Goal: Task Accomplishment & Management: Manage account settings

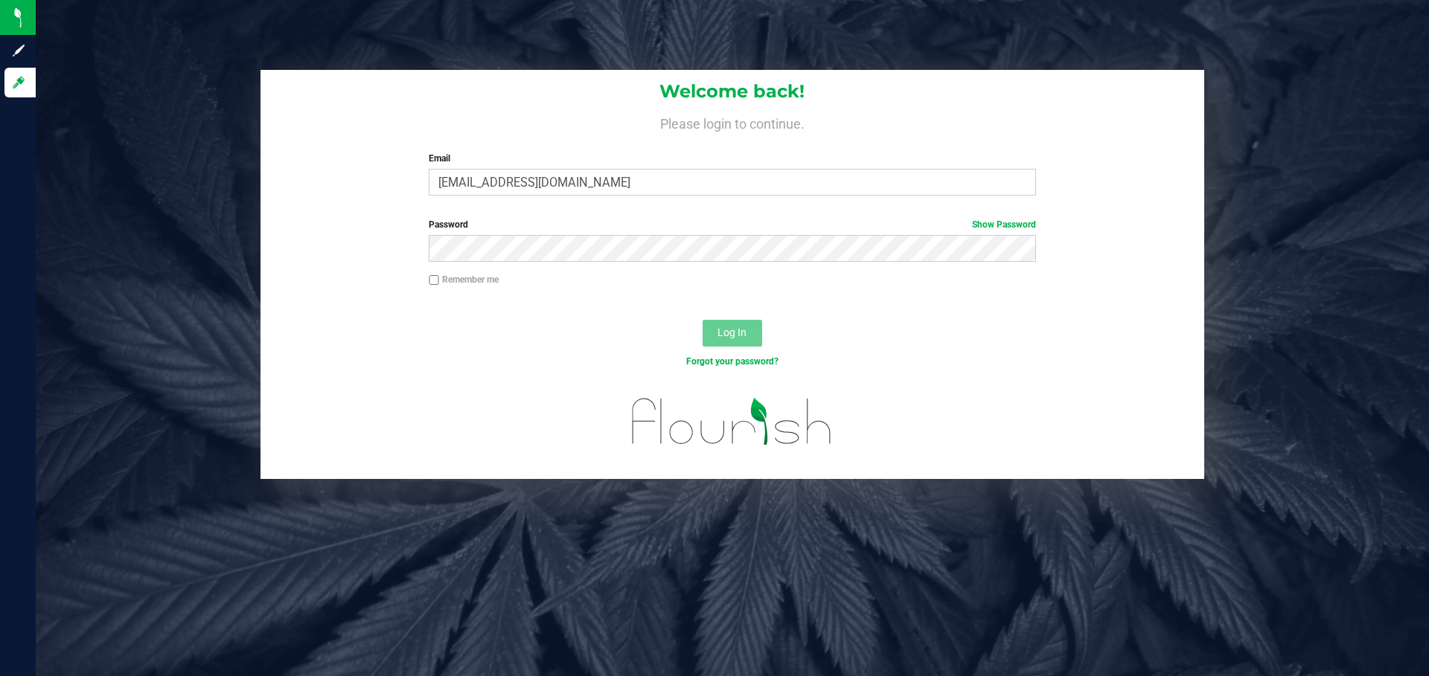
type input "[EMAIL_ADDRESS][DOMAIN_NAME]"
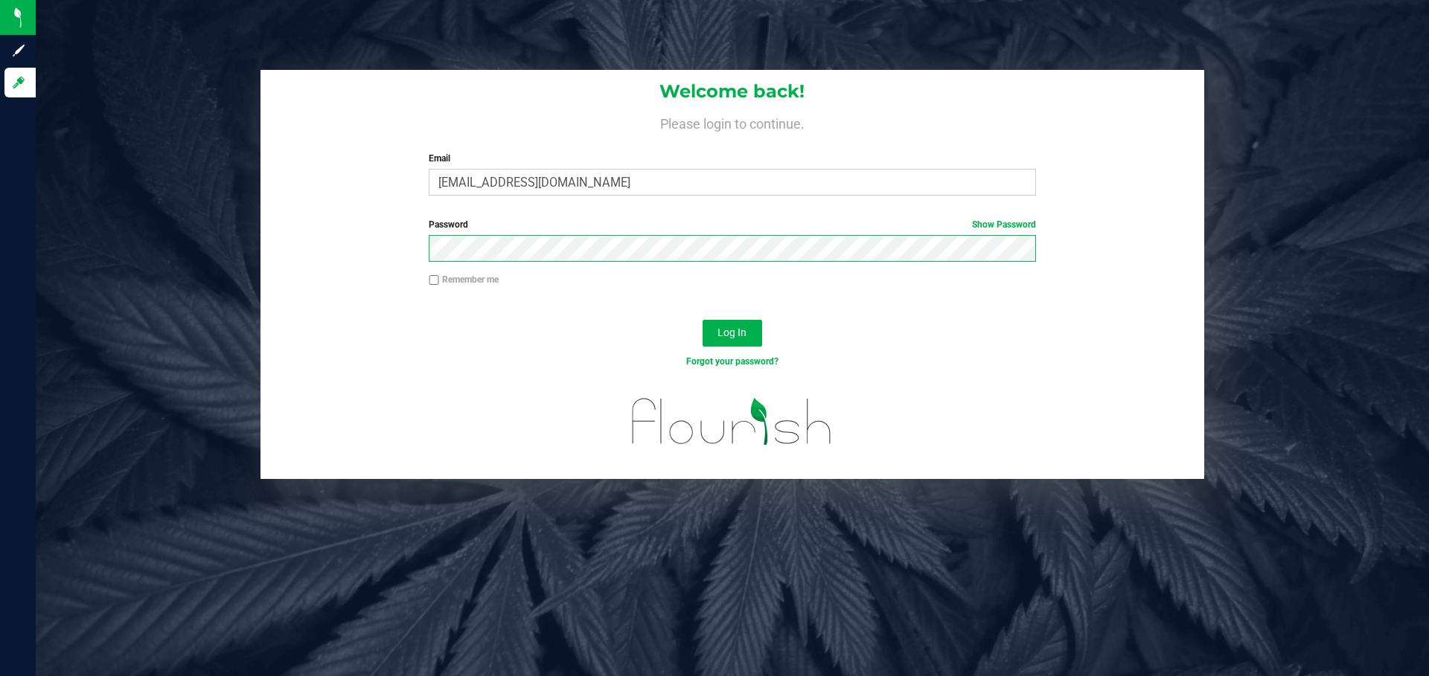
click at [703, 320] on button "Log In" at bounding box center [733, 333] width 60 height 27
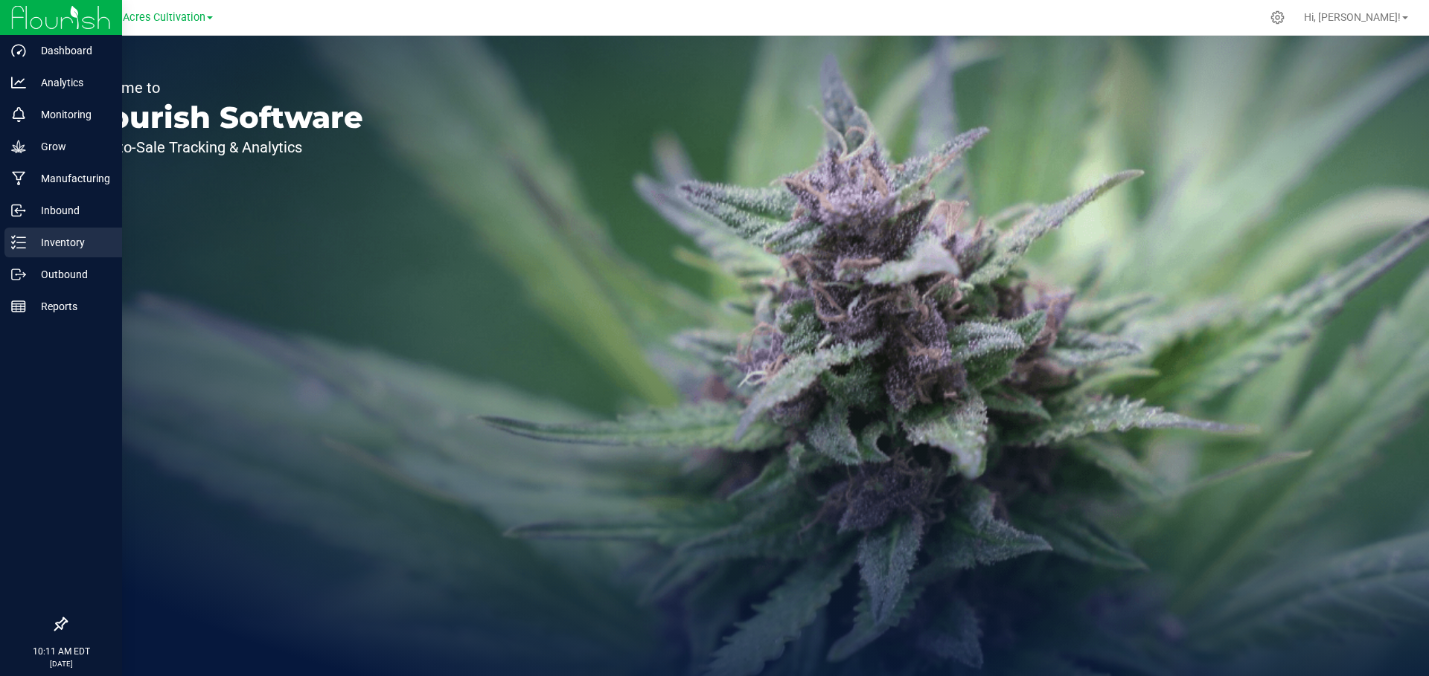
click at [69, 237] on p "Inventory" at bounding box center [70, 243] width 89 height 18
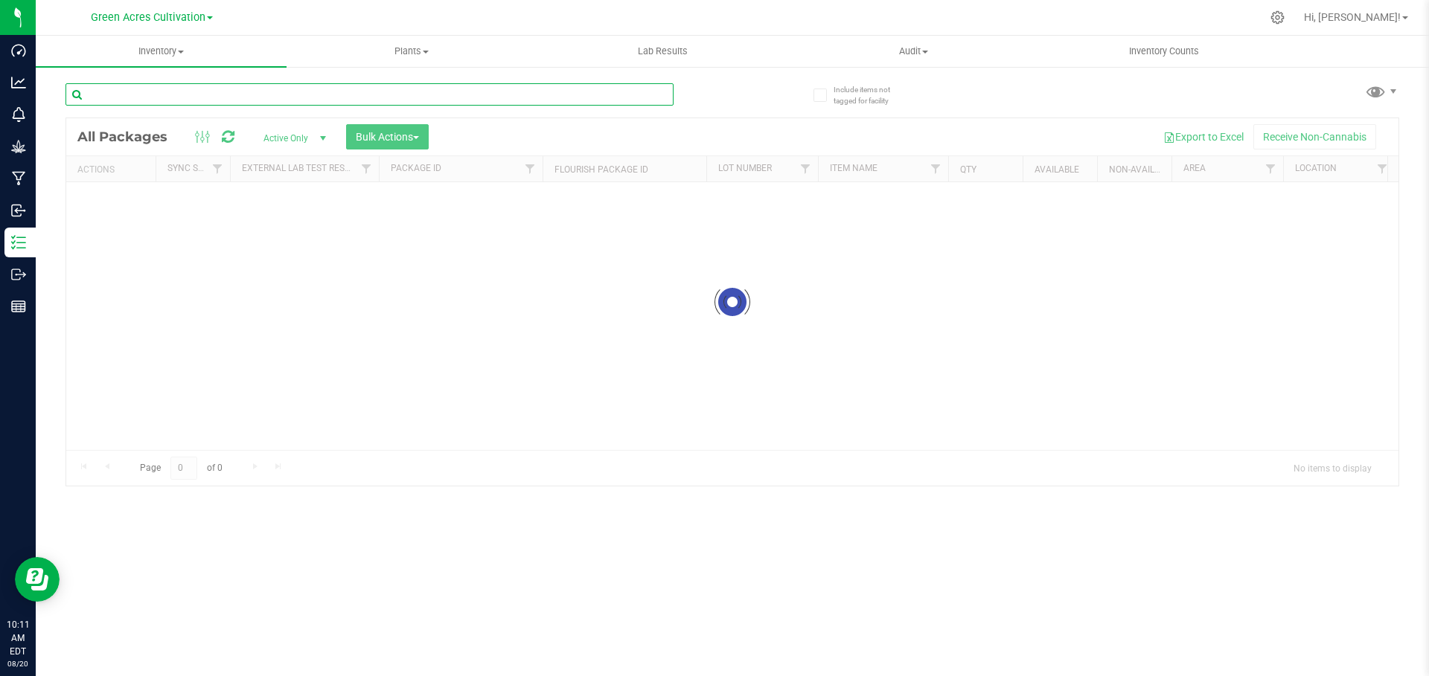
click at [187, 95] on input "text" at bounding box center [369, 94] width 608 height 22
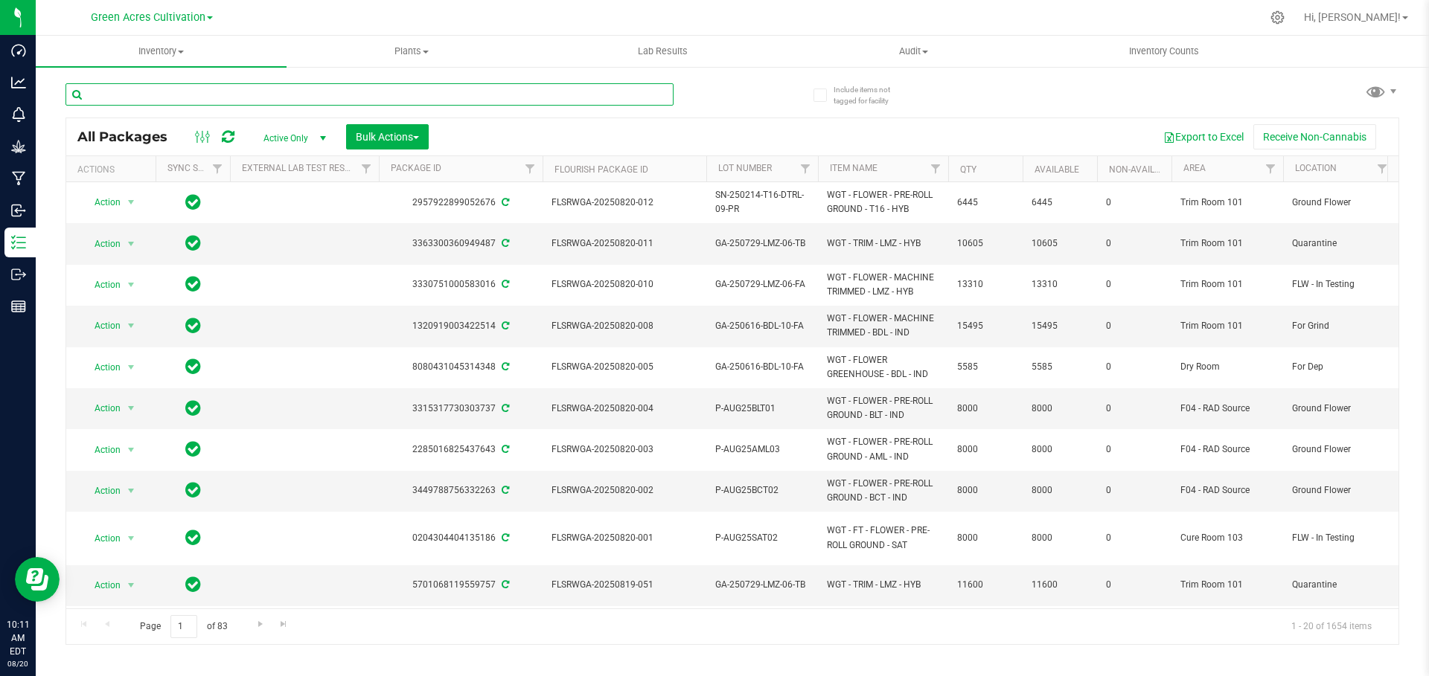
click at [187, 95] on input "text" at bounding box center [369, 94] width 608 height 22
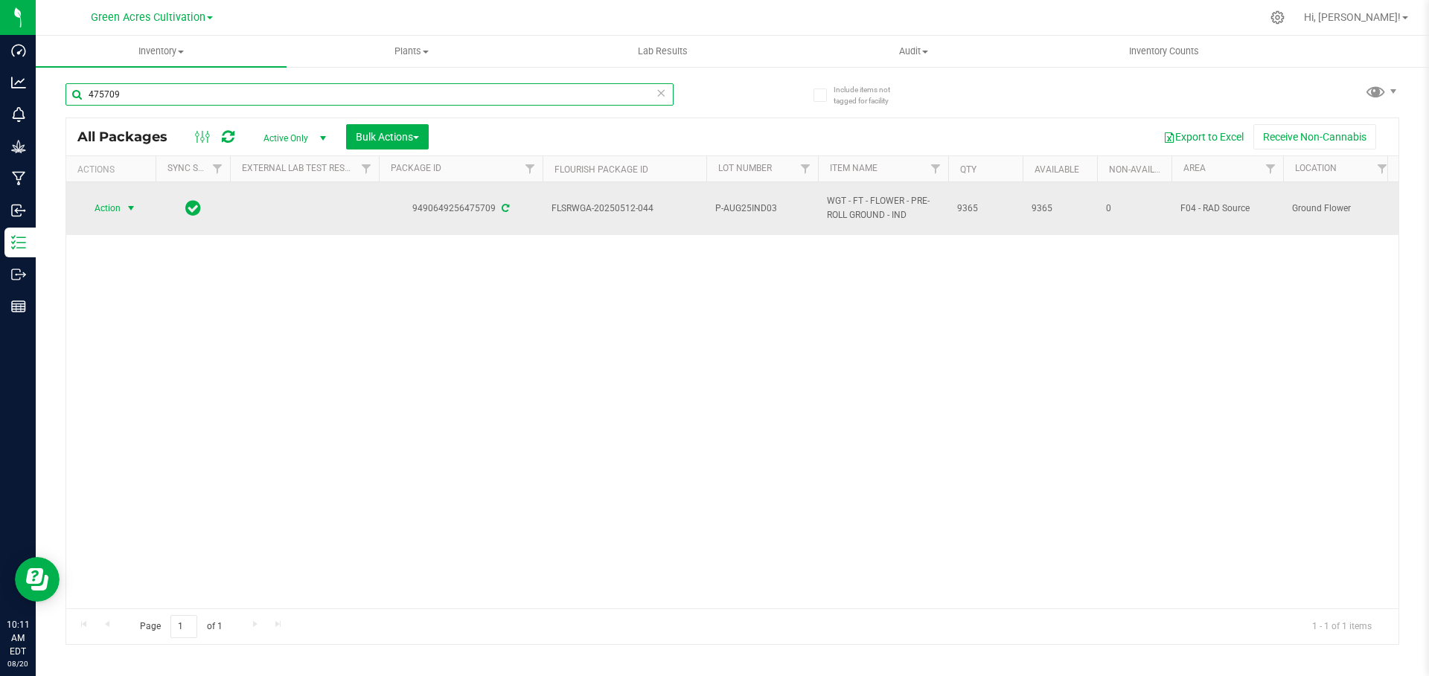
type input "475709"
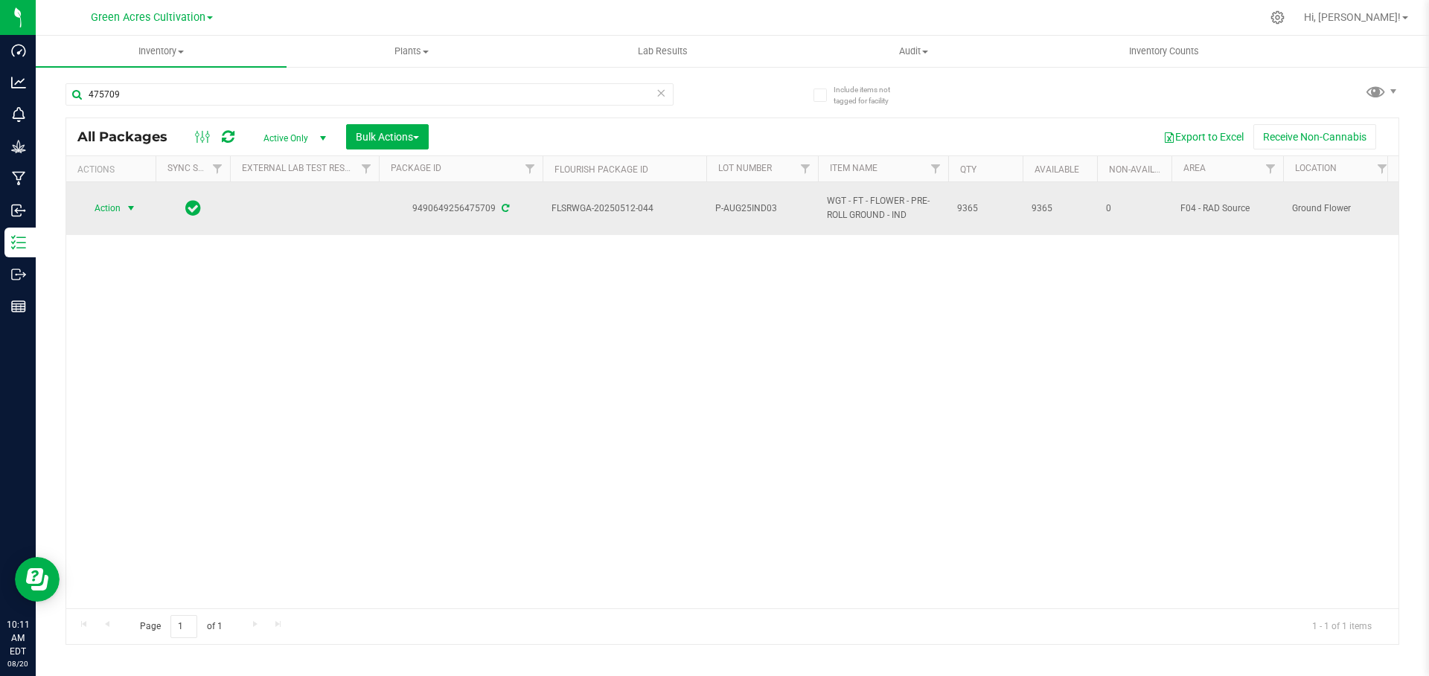
click at [124, 215] on span "select" at bounding box center [131, 208] width 19 height 21
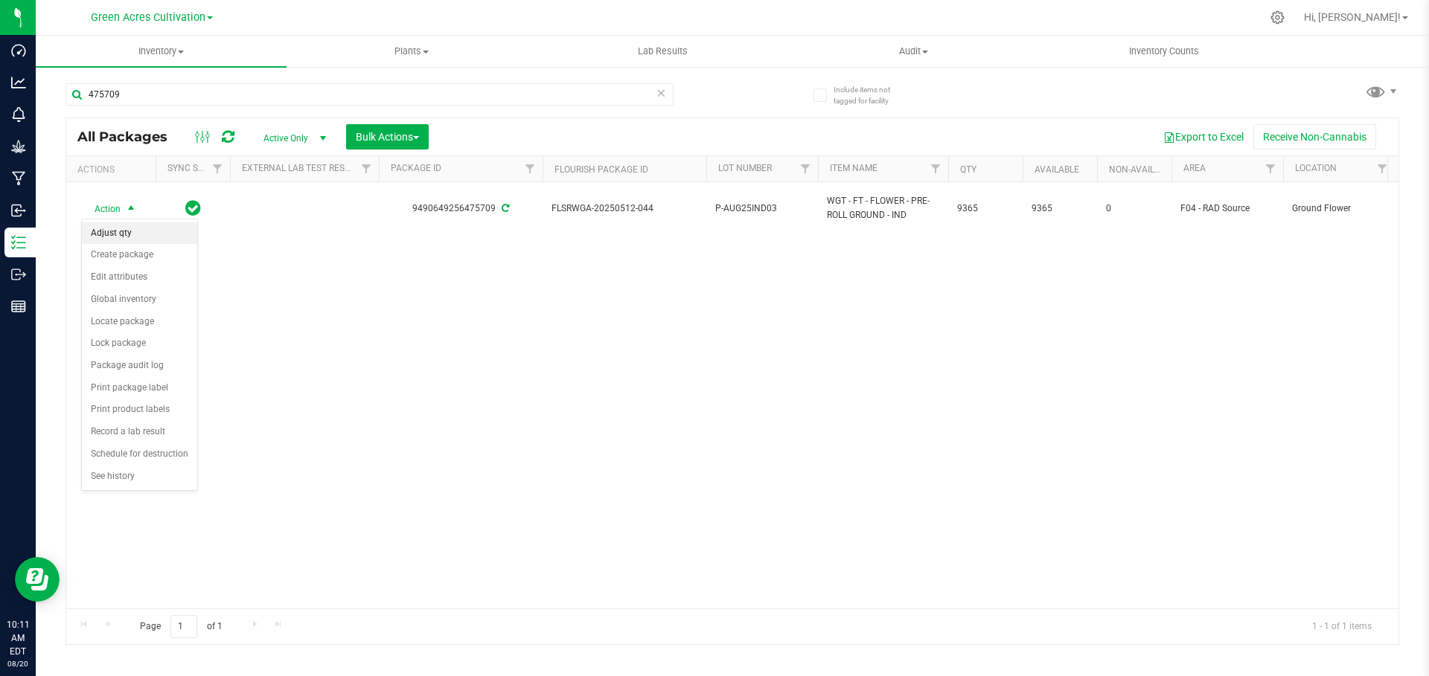
click at [122, 234] on li "Adjust qty" at bounding box center [139, 234] width 115 height 22
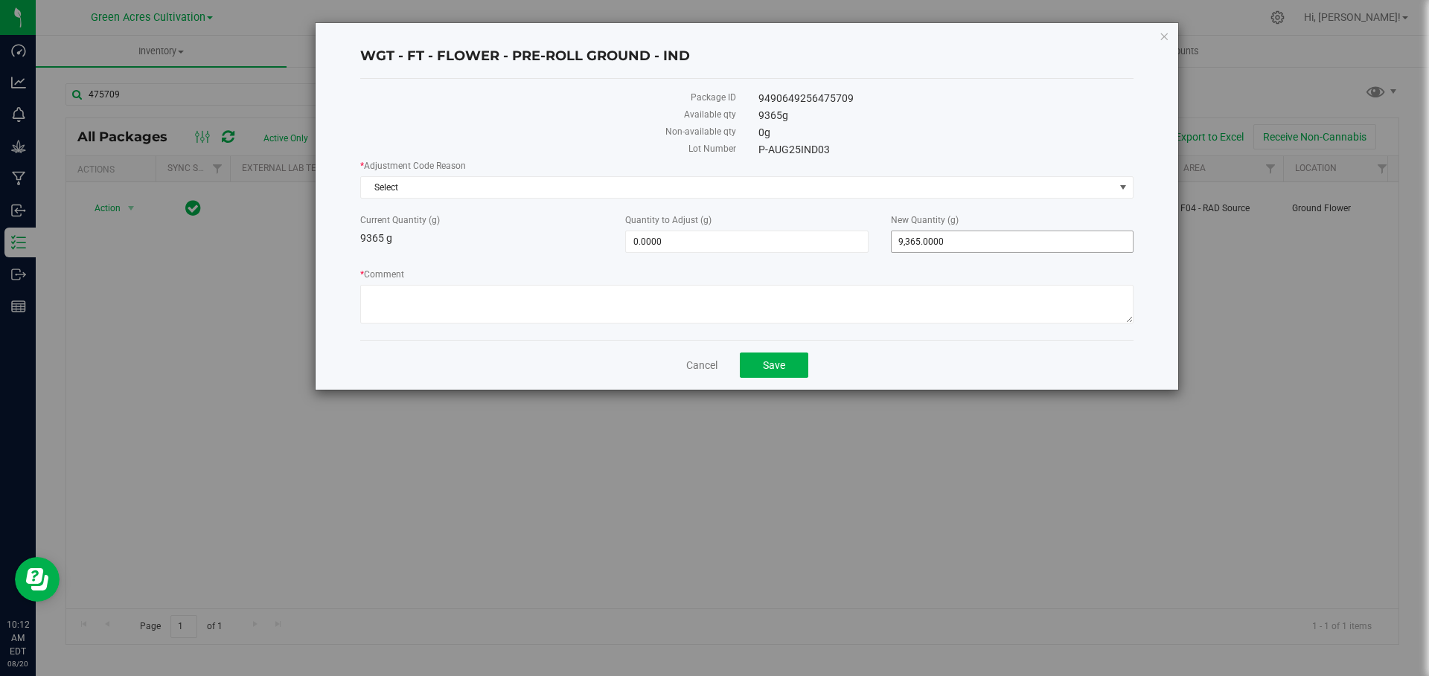
click at [985, 240] on span "9,365.0000 9365" at bounding box center [1012, 242] width 243 height 22
type input "9"
type input "8850"
type input "-515.0000"
type input "8,850.0000"
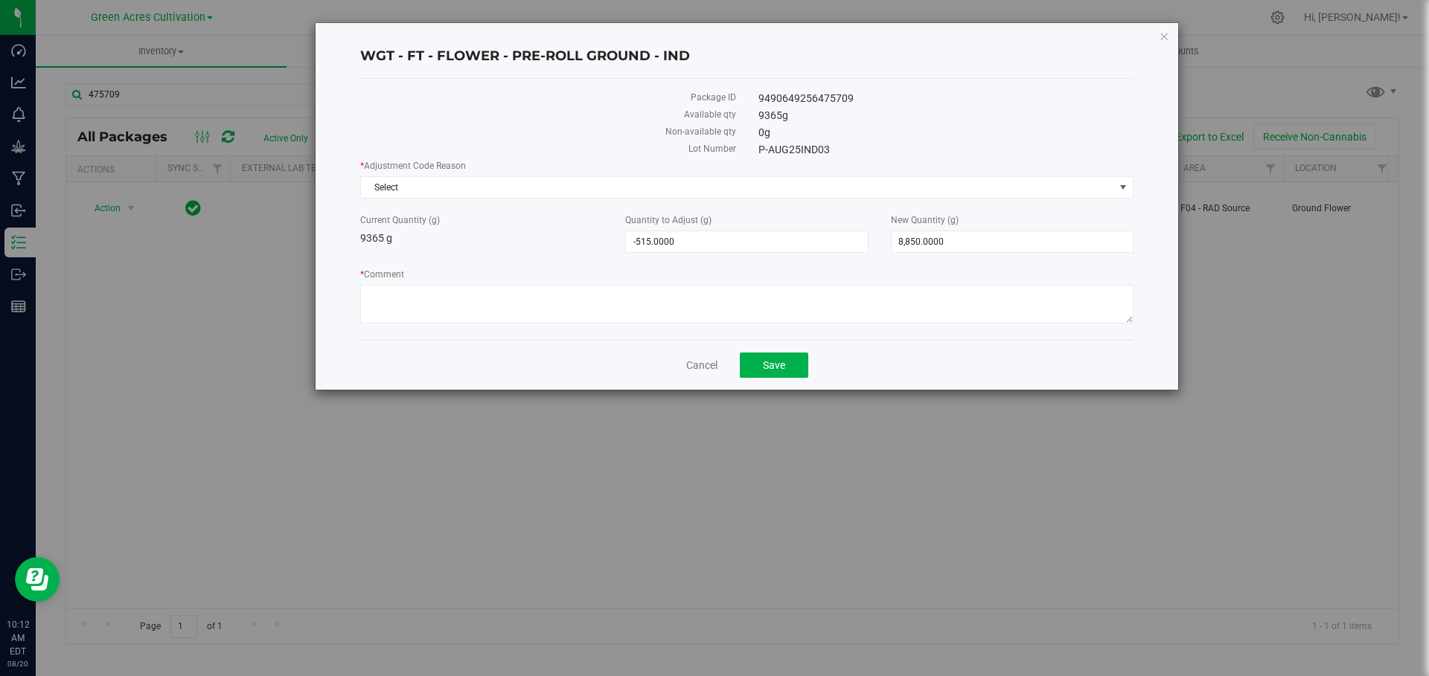
click at [748, 215] on label "Quantity to Adjust (g)" at bounding box center [746, 220] width 243 height 13
click at [0, 0] on input "-515" at bounding box center [0, 0] width 0 height 0
click at [655, 192] on span "Select" at bounding box center [737, 187] width 753 height 21
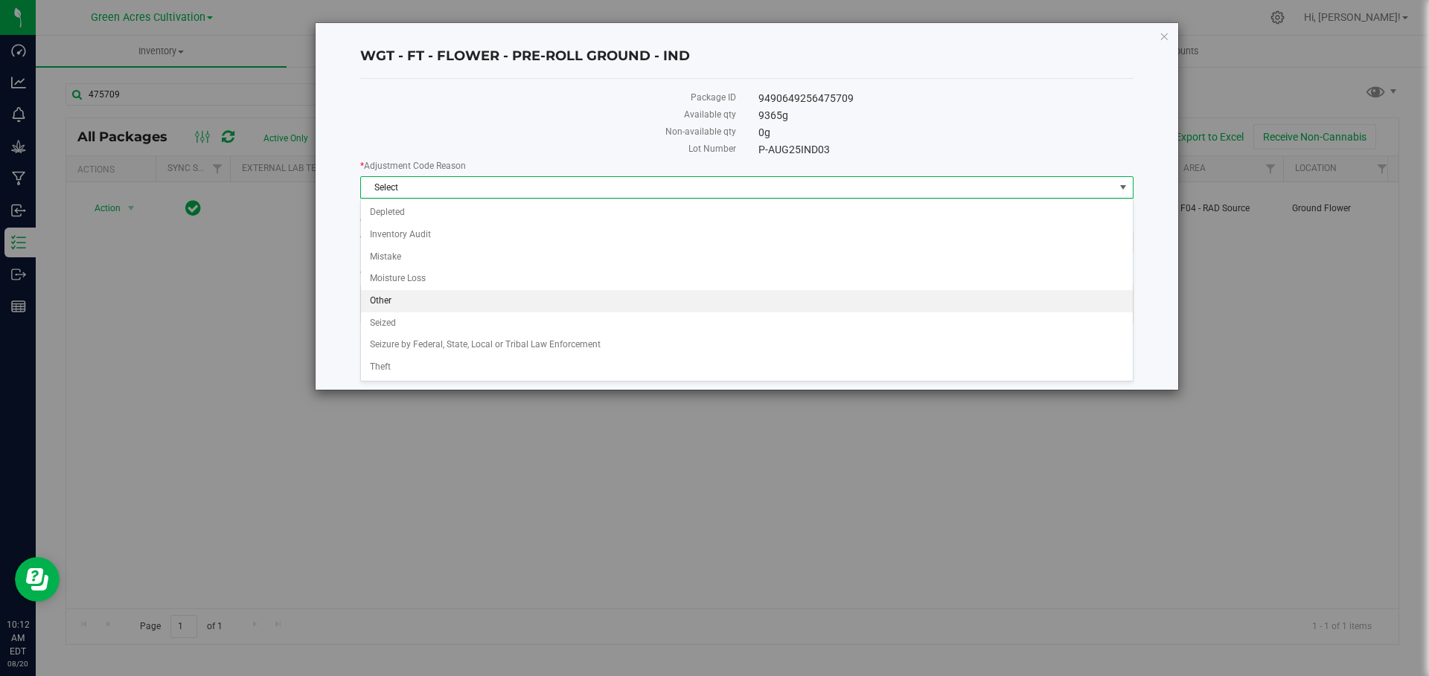
click at [454, 301] on li "Other" at bounding box center [747, 301] width 772 height 22
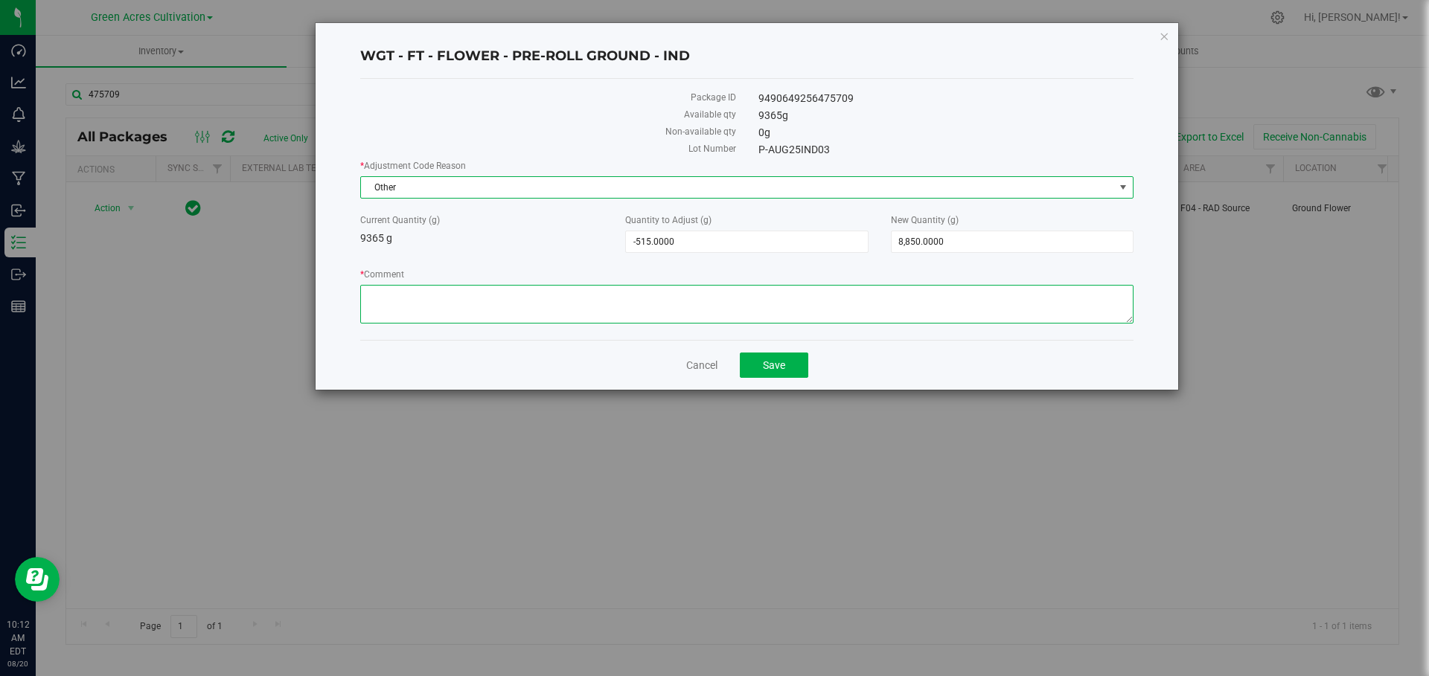
click at [447, 310] on textarea "* Comment" at bounding box center [746, 304] width 773 height 39
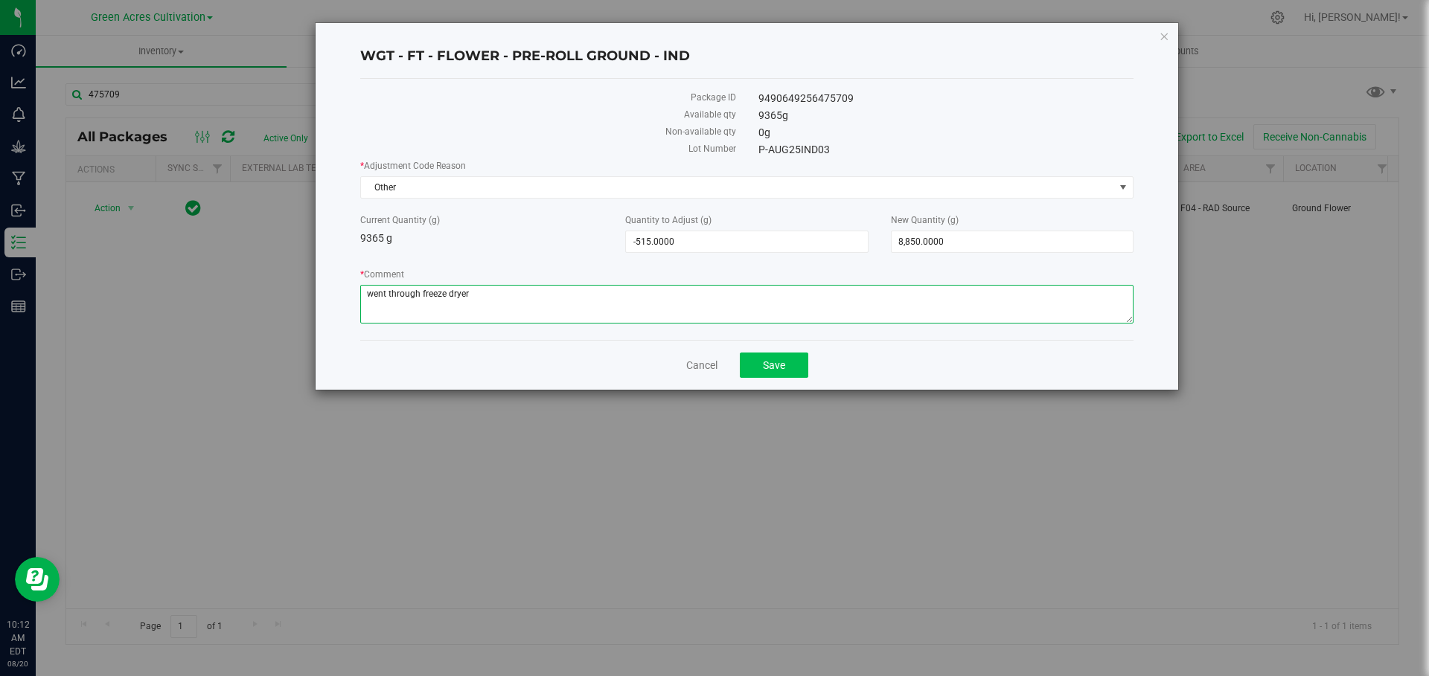
type textarea "went through freeze dryer"
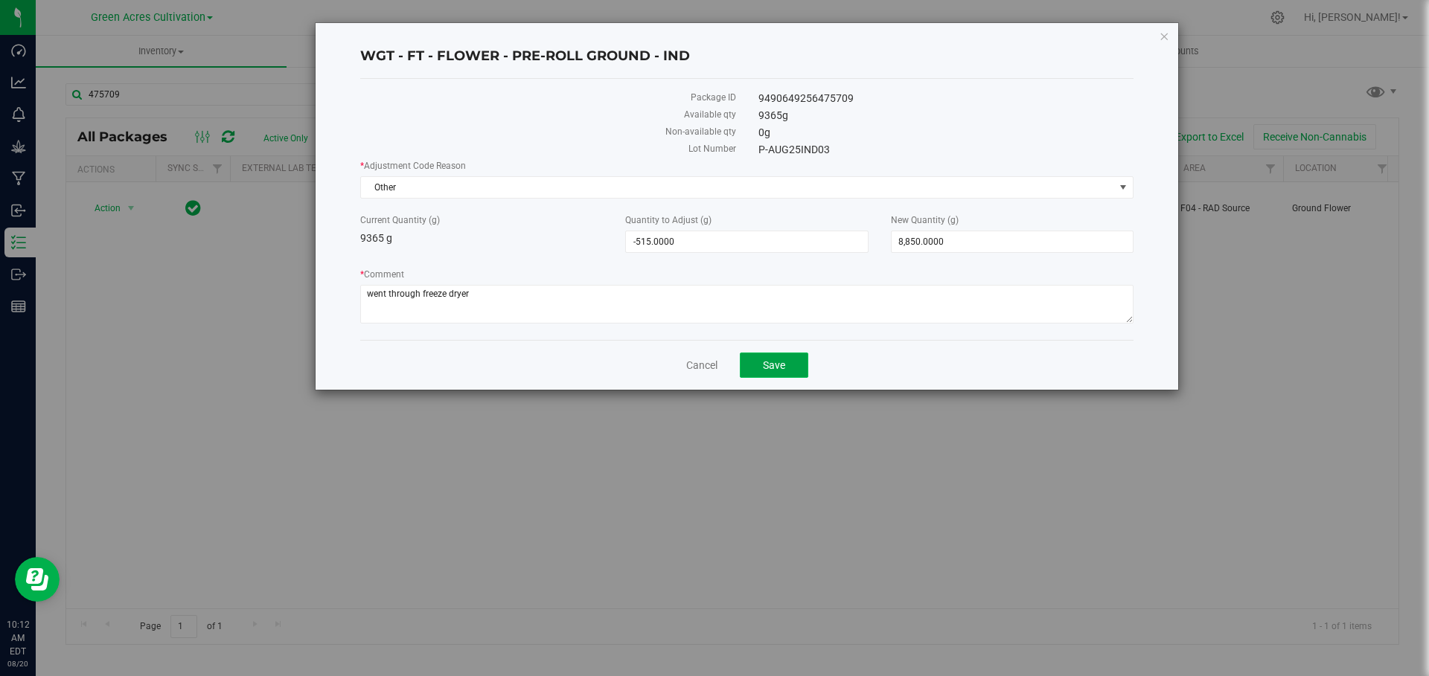
click at [780, 369] on span "Save" at bounding box center [774, 365] width 22 height 12
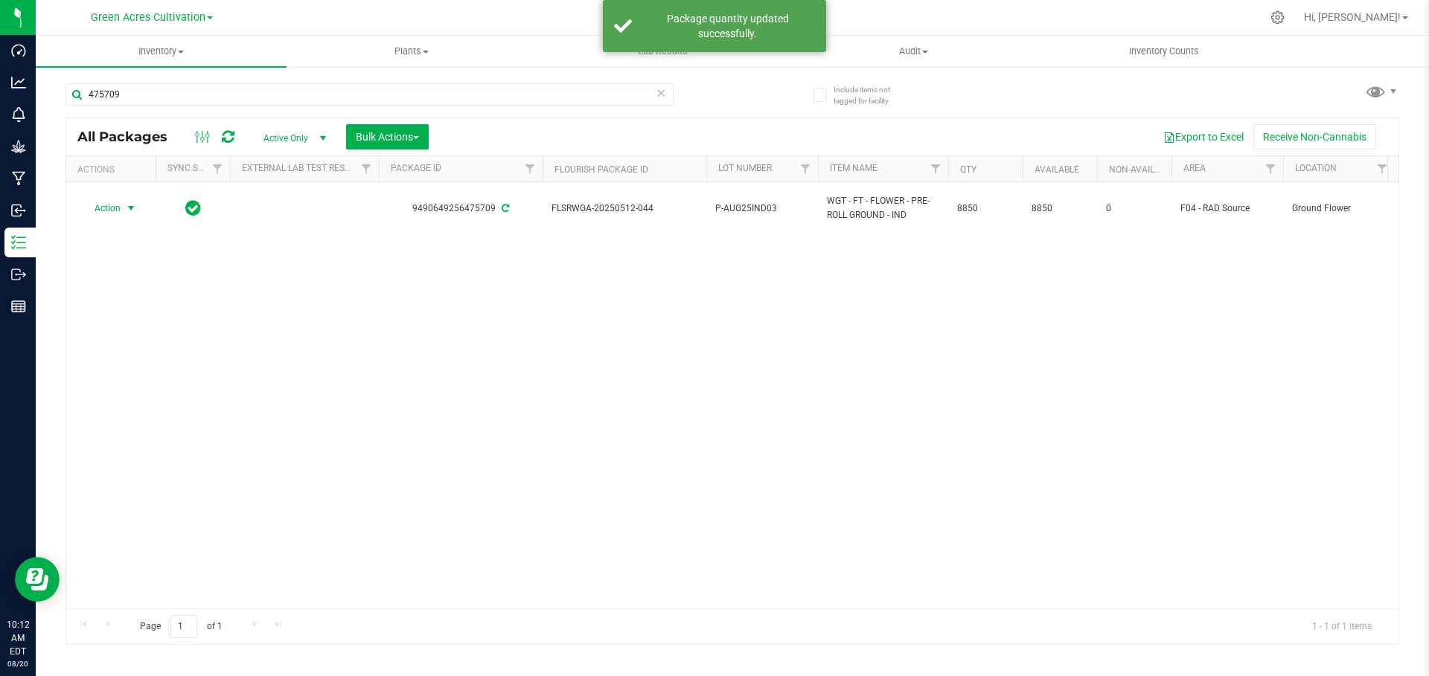
click at [98, 211] on span "Action" at bounding box center [101, 208] width 40 height 21
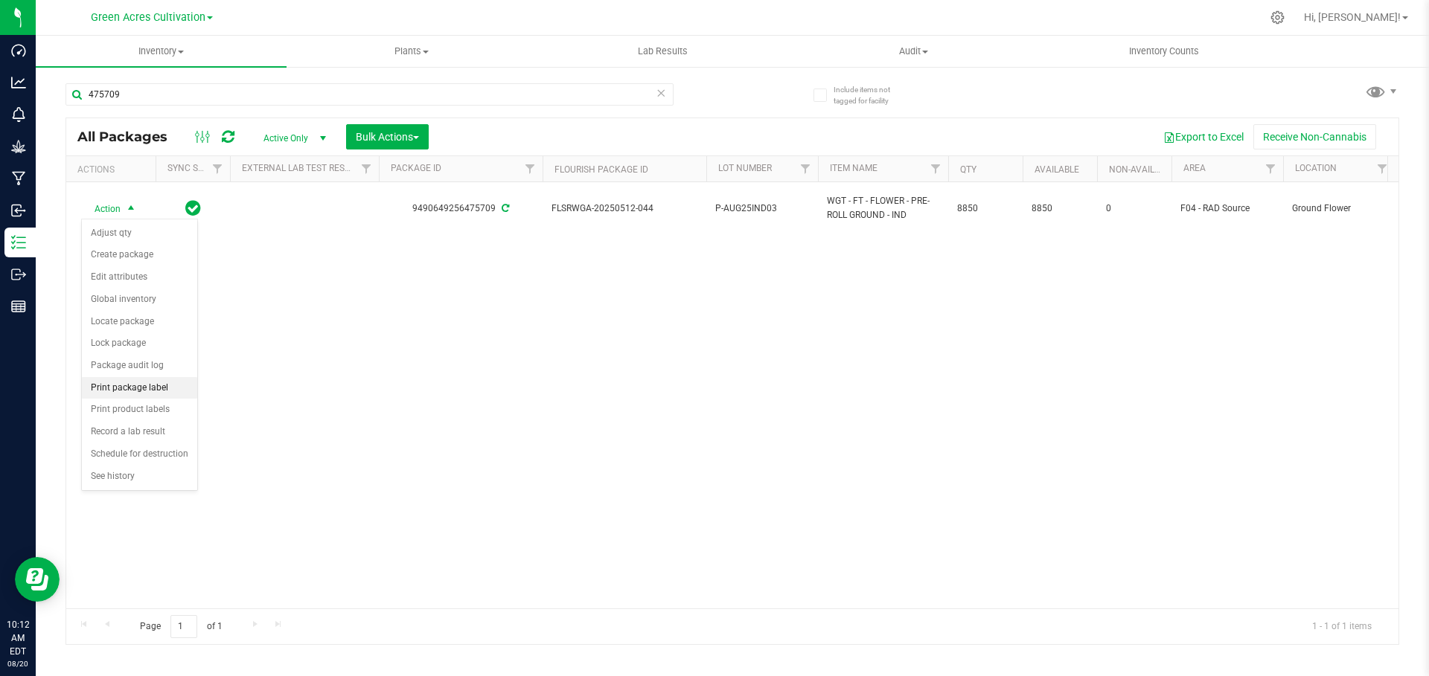
click at [160, 396] on li "Print package label" at bounding box center [139, 388] width 115 height 22
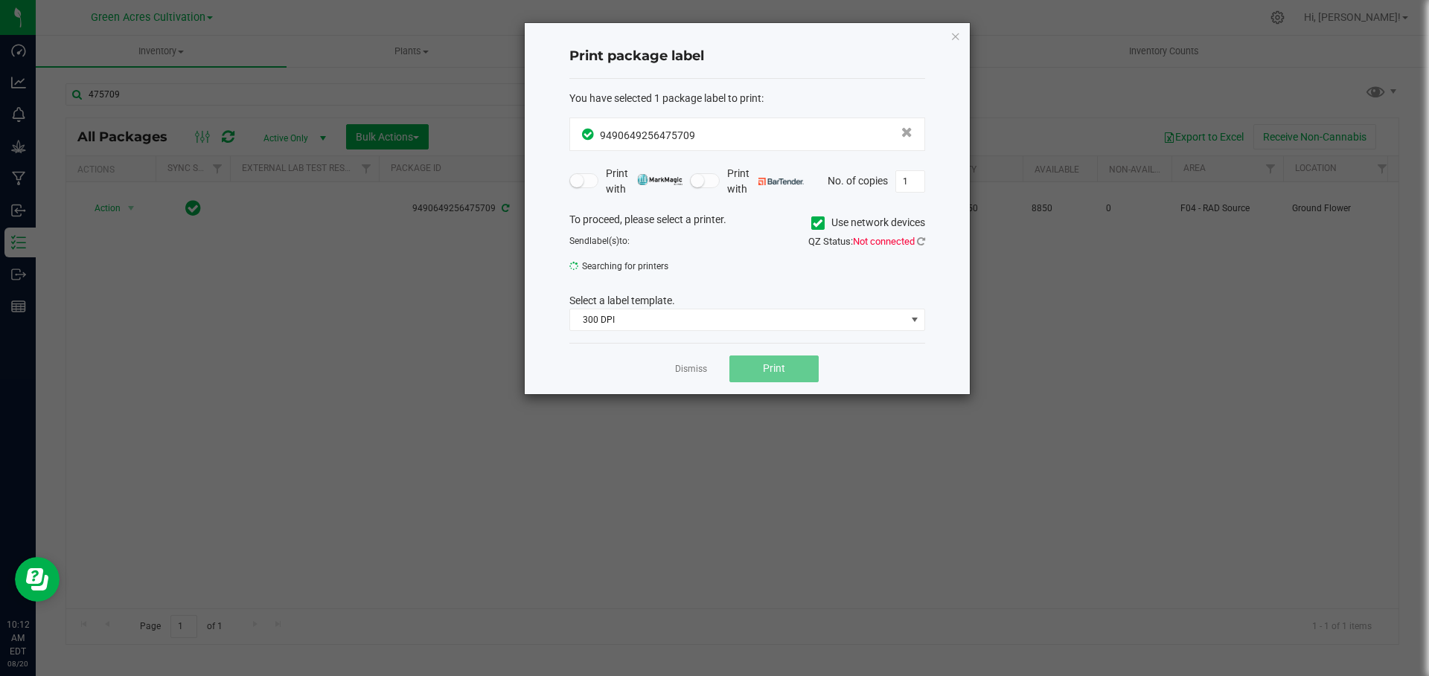
click at [817, 223] on icon at bounding box center [818, 223] width 10 height 0
click at [0, 0] on input "Use network devices" at bounding box center [0, 0] width 0 height 0
click at [869, 241] on span "Not connected" at bounding box center [884, 241] width 62 height 11
click at [923, 240] on icon at bounding box center [921, 242] width 8 height 10
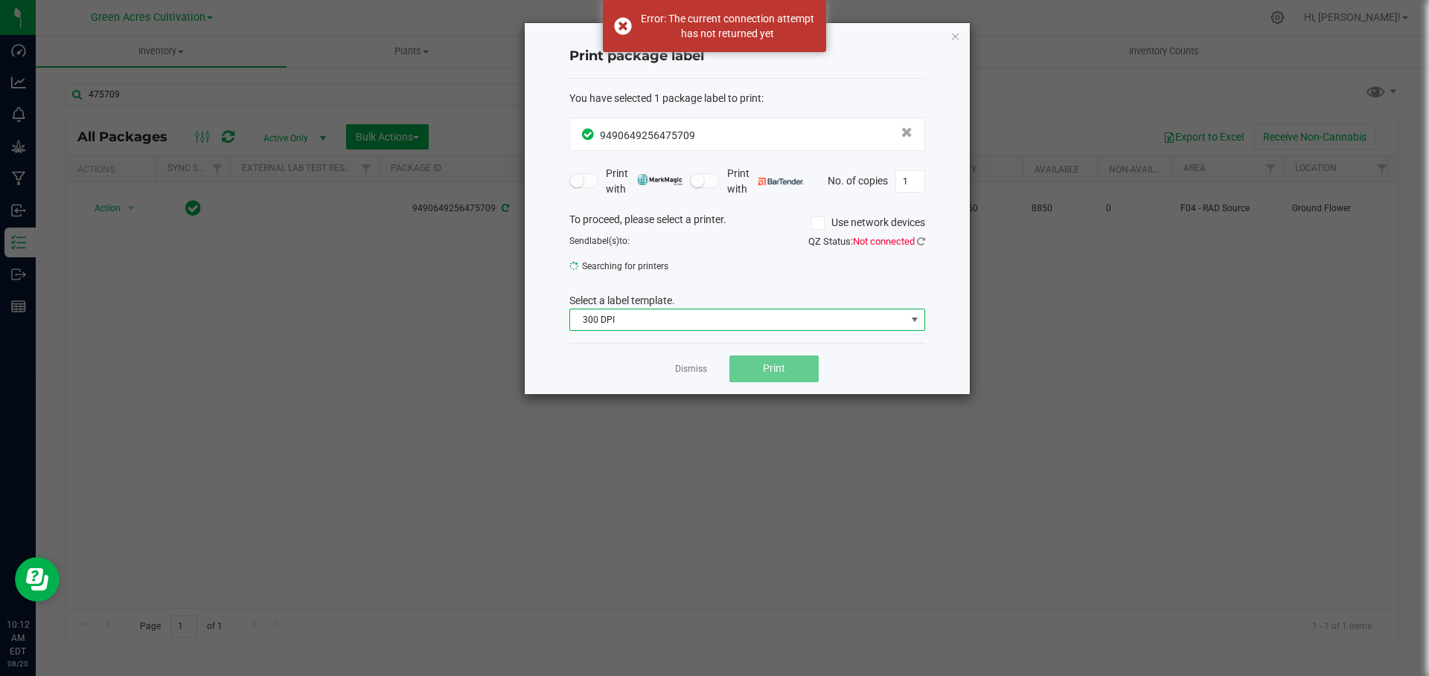
click at [760, 321] on span "300 DPI" at bounding box center [738, 320] width 336 height 21
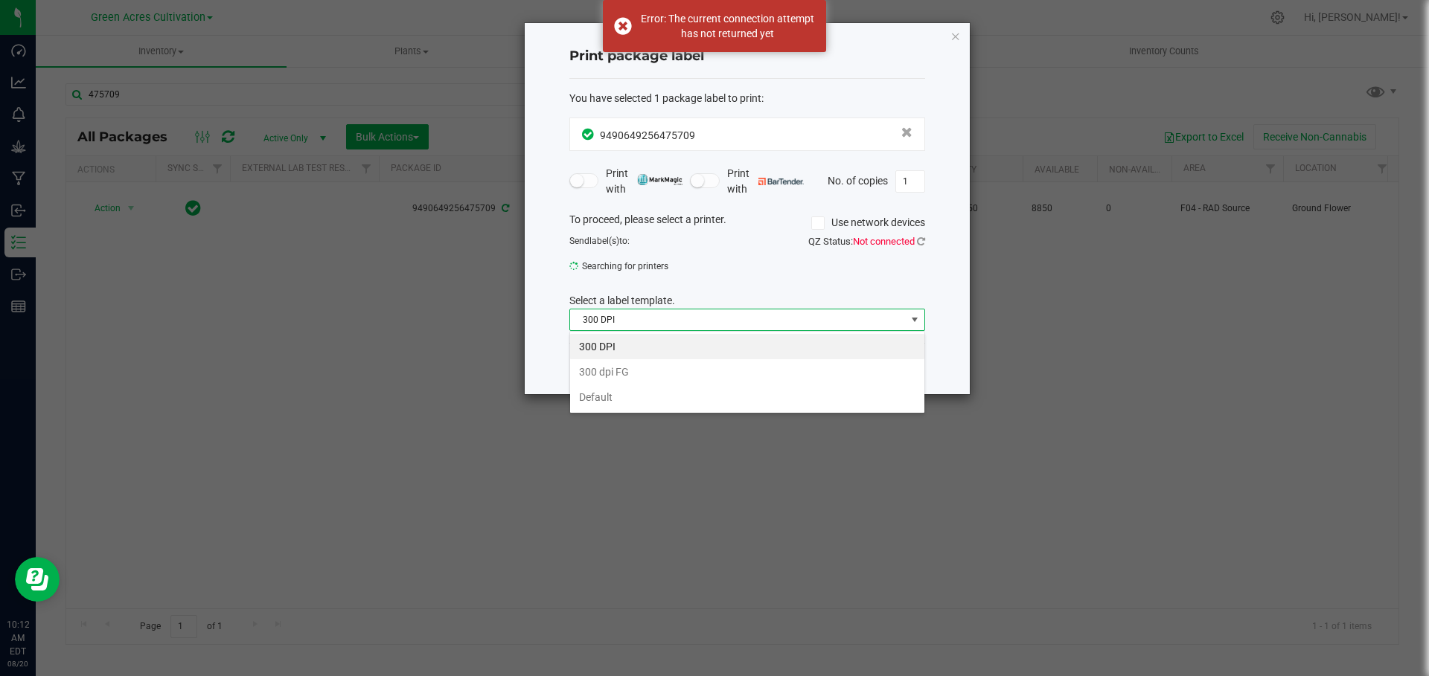
scroll to position [22, 356]
click at [760, 321] on span "300 DPI" at bounding box center [738, 320] width 336 height 21
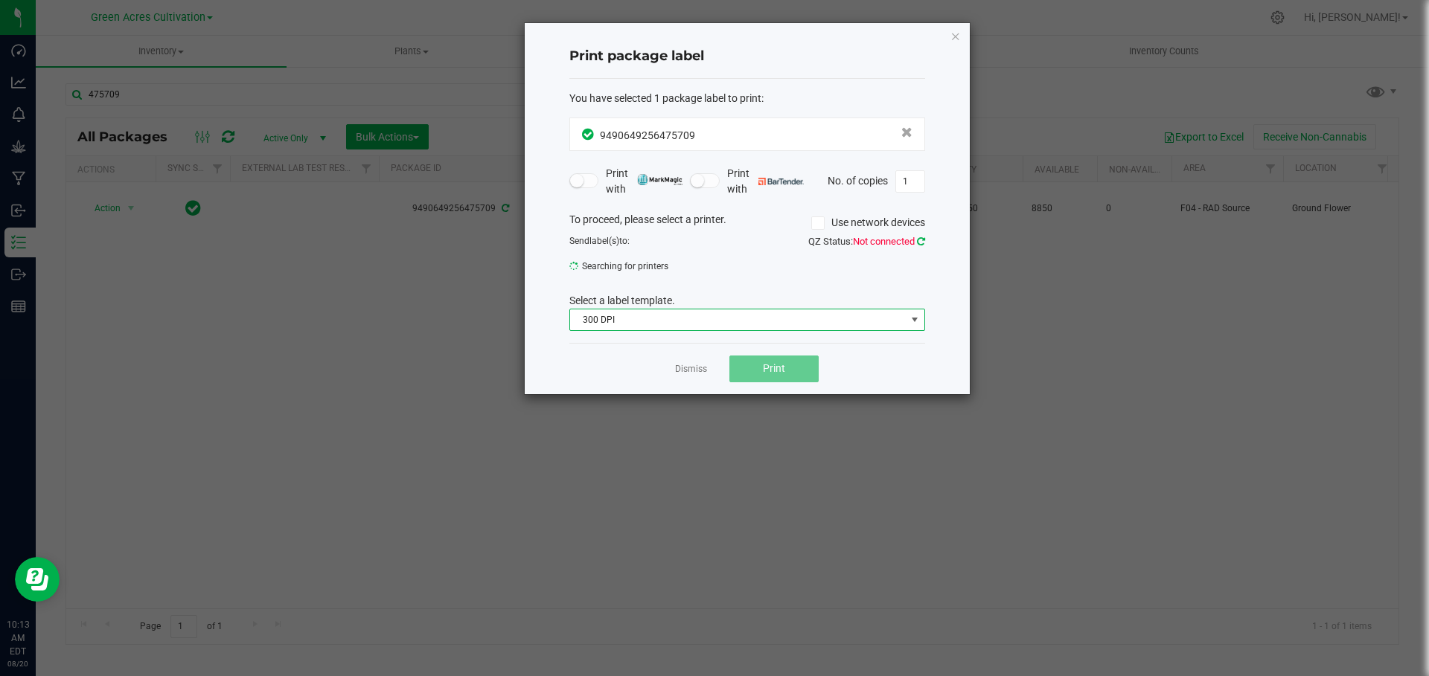
click at [922, 242] on icon at bounding box center [921, 241] width 13 height 13
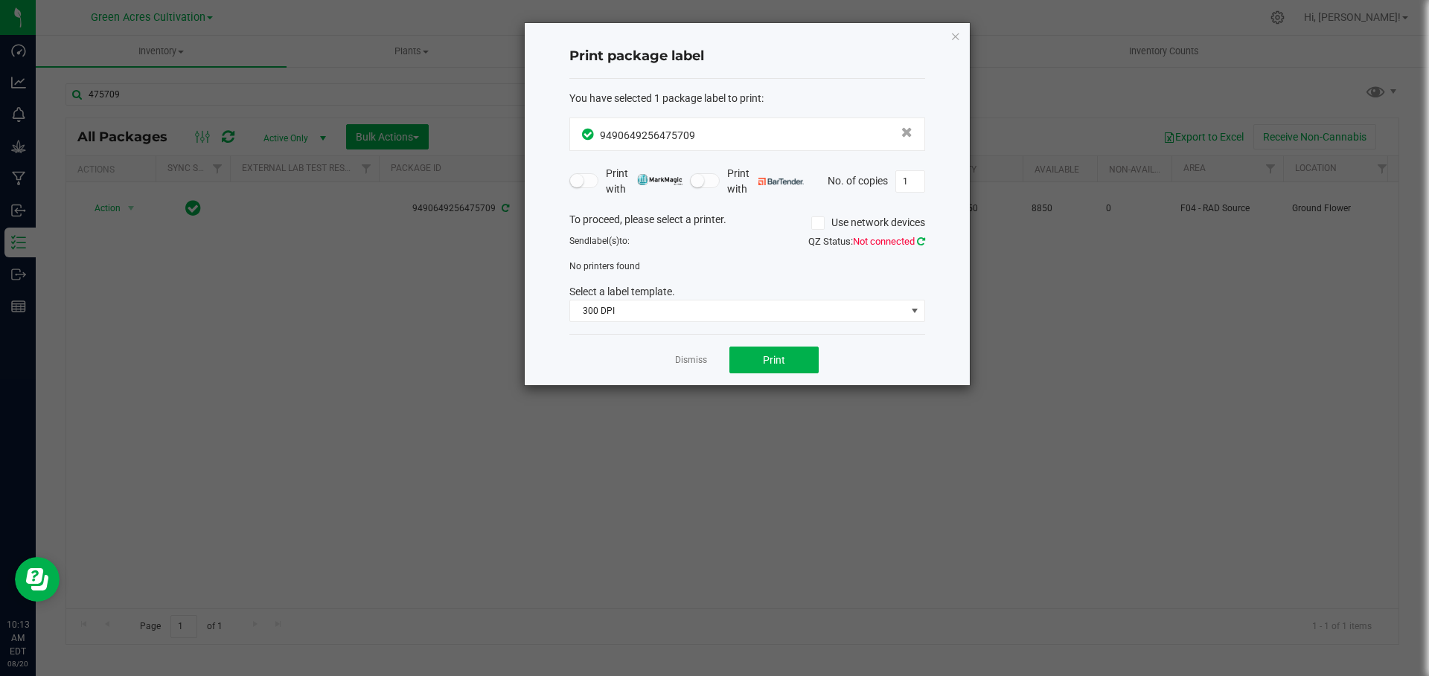
click at [921, 241] on icon at bounding box center [921, 241] width 12 height 11
click at [817, 223] on icon at bounding box center [818, 223] width 10 height 0
click at [0, 0] on input "Use network devices" at bounding box center [0, 0] width 0 height 0
click at [817, 223] on icon at bounding box center [818, 223] width 10 height 0
click at [0, 0] on input "Use network devices" at bounding box center [0, 0] width 0 height 0
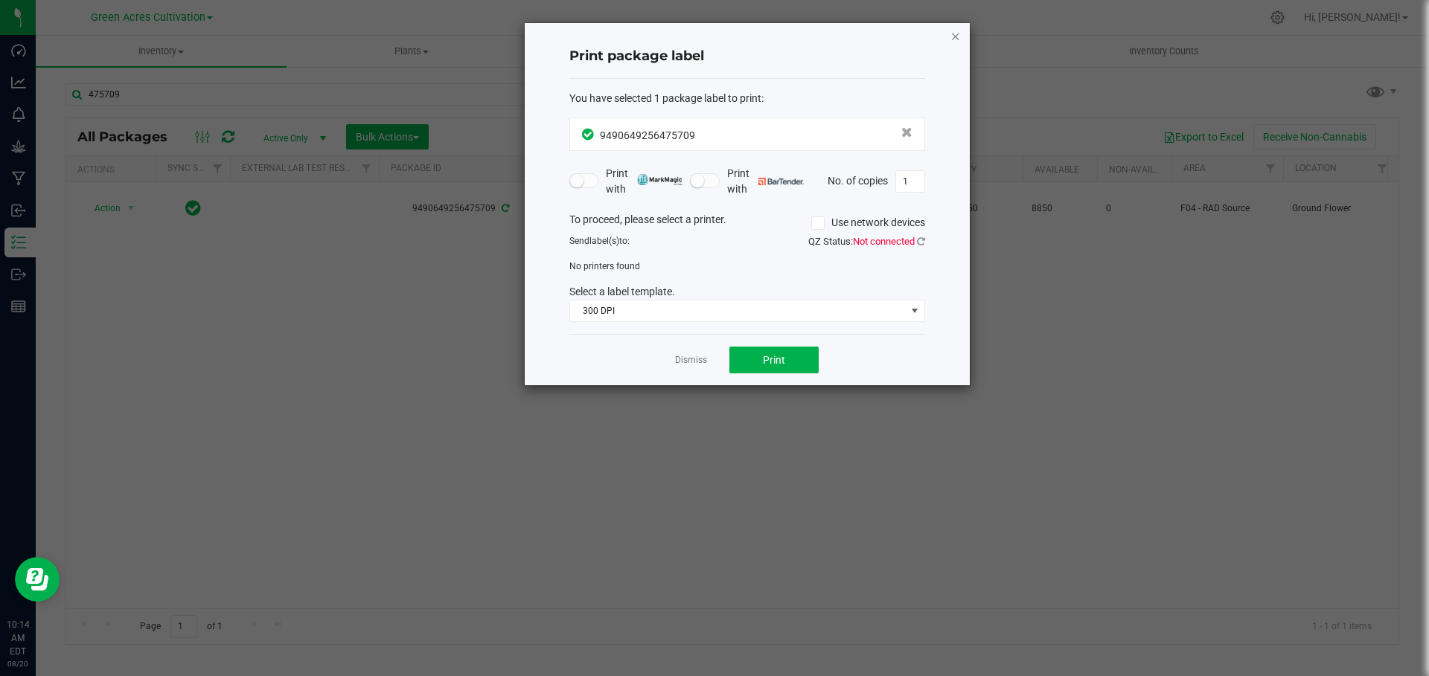
click at [957, 31] on icon "button" at bounding box center [955, 36] width 10 height 18
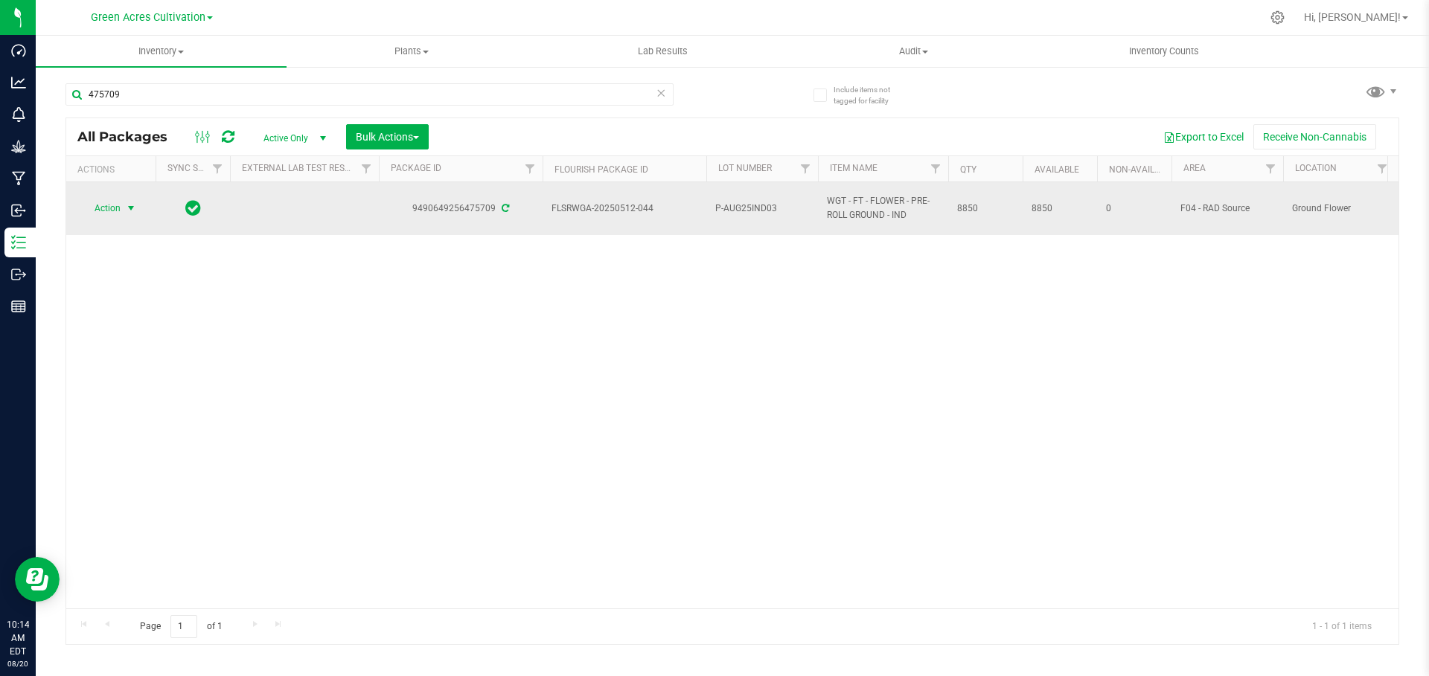
click at [130, 206] on span "select" at bounding box center [131, 208] width 12 height 12
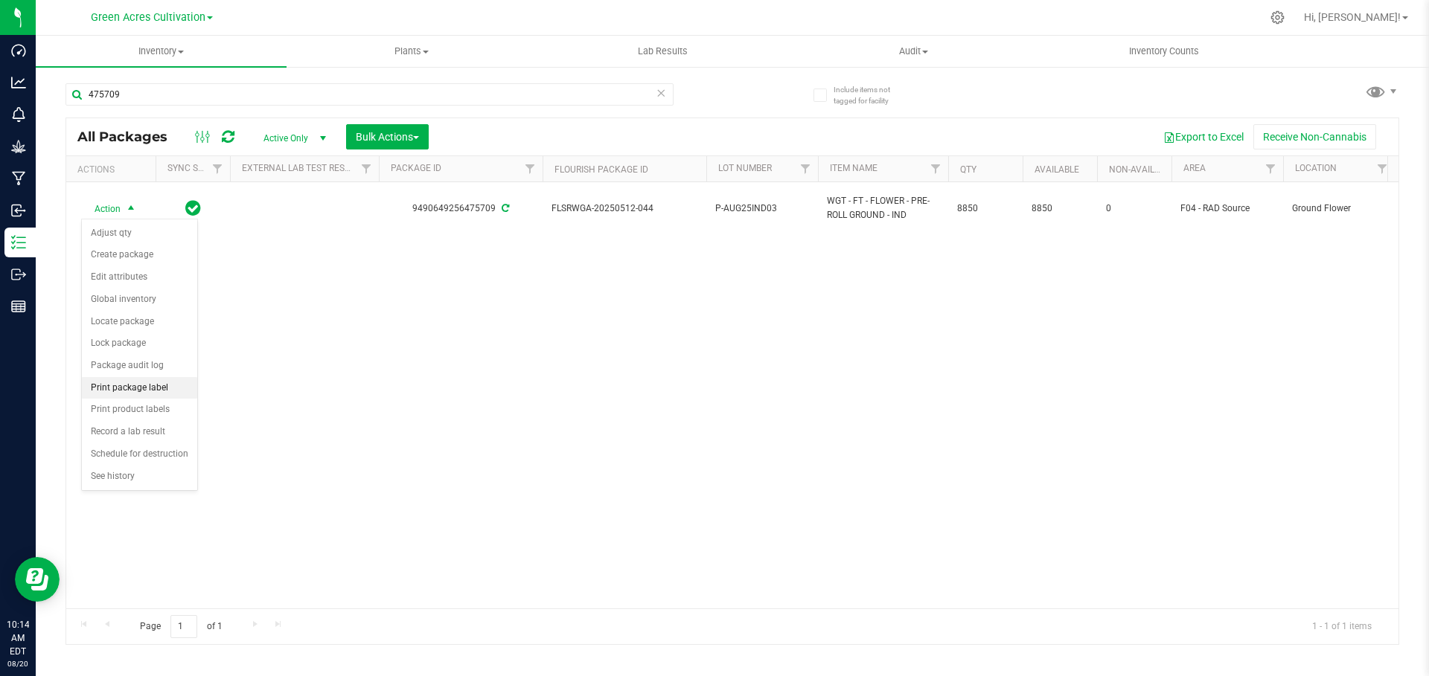
click at [160, 384] on li "Print package label" at bounding box center [139, 388] width 115 height 22
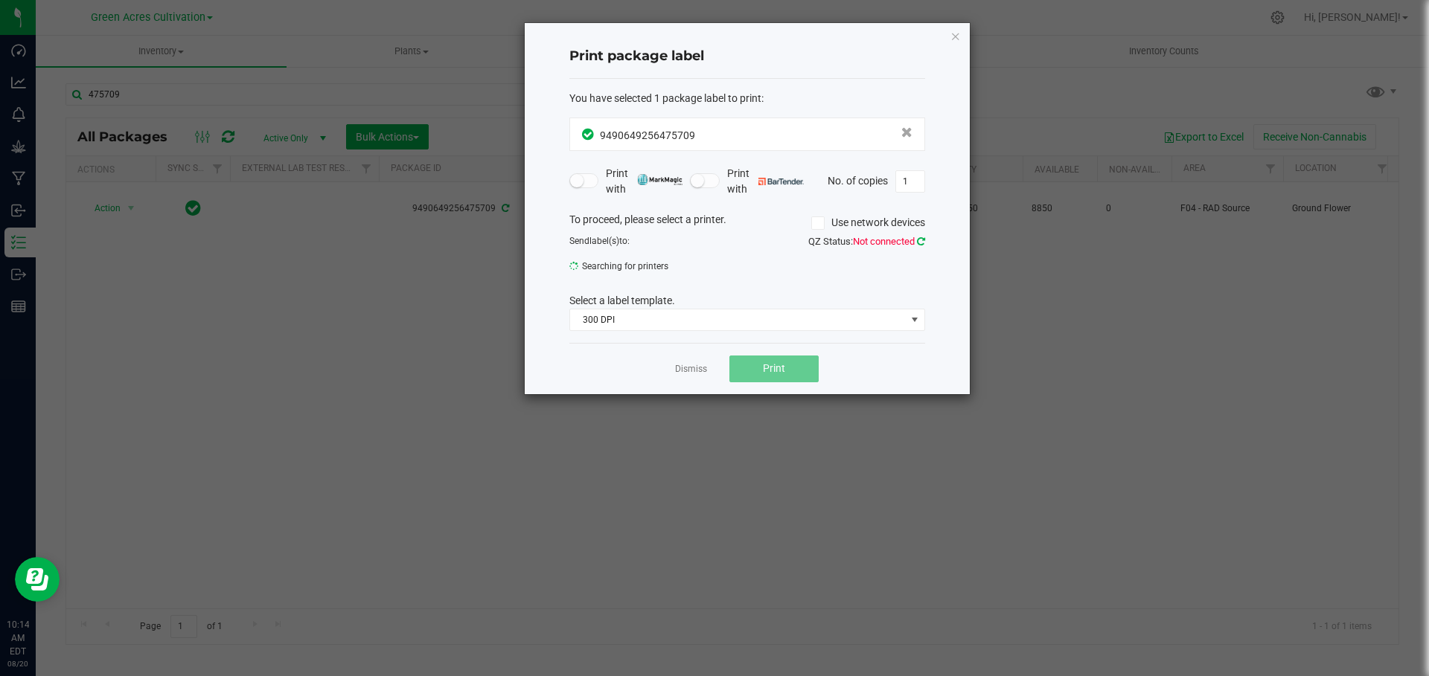
click at [918, 243] on icon at bounding box center [921, 242] width 8 height 10
click at [918, 243] on icon at bounding box center [921, 241] width 13 height 12
click at [918, 243] on icon at bounding box center [921, 242] width 8 height 10
click at [918, 243] on icon at bounding box center [921, 241] width 13 height 12
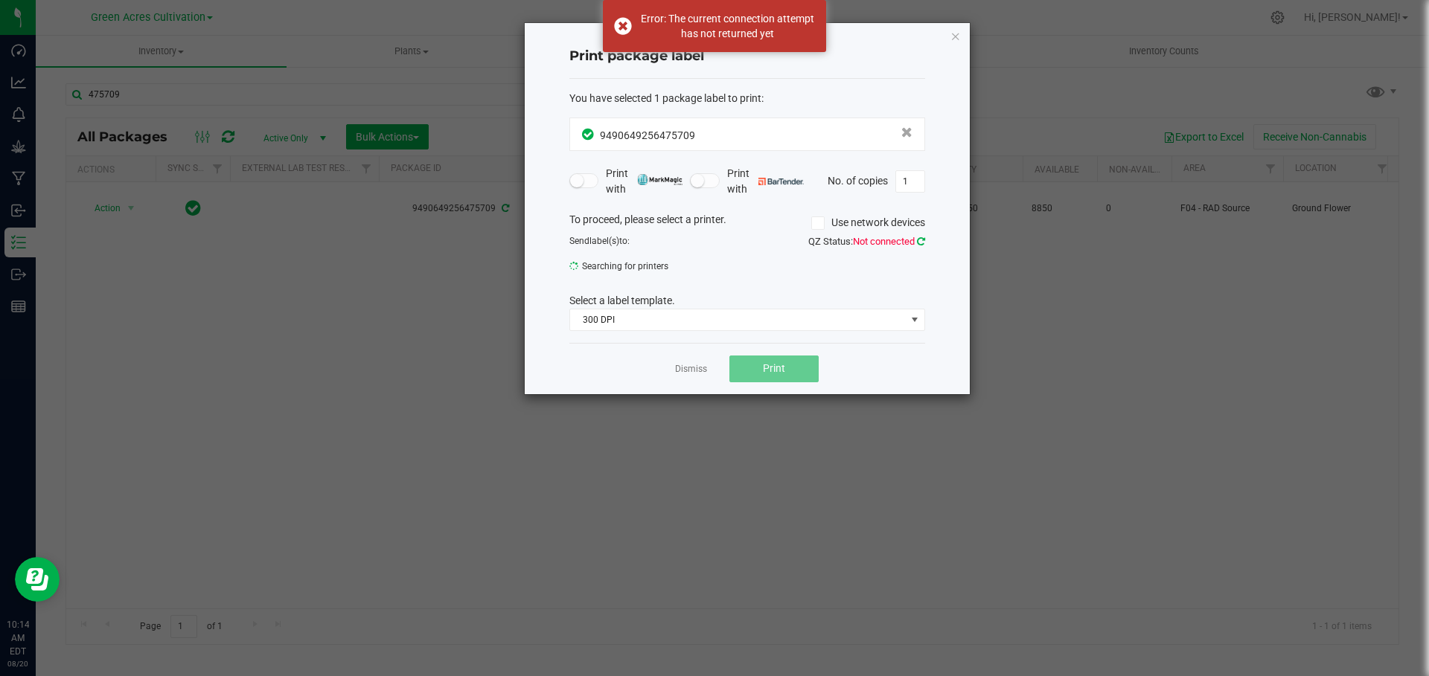
click at [918, 243] on icon at bounding box center [921, 241] width 12 height 11
click at [918, 243] on icon at bounding box center [920, 241] width 11 height 12
click at [951, 33] on icon "button" at bounding box center [955, 36] width 10 height 18
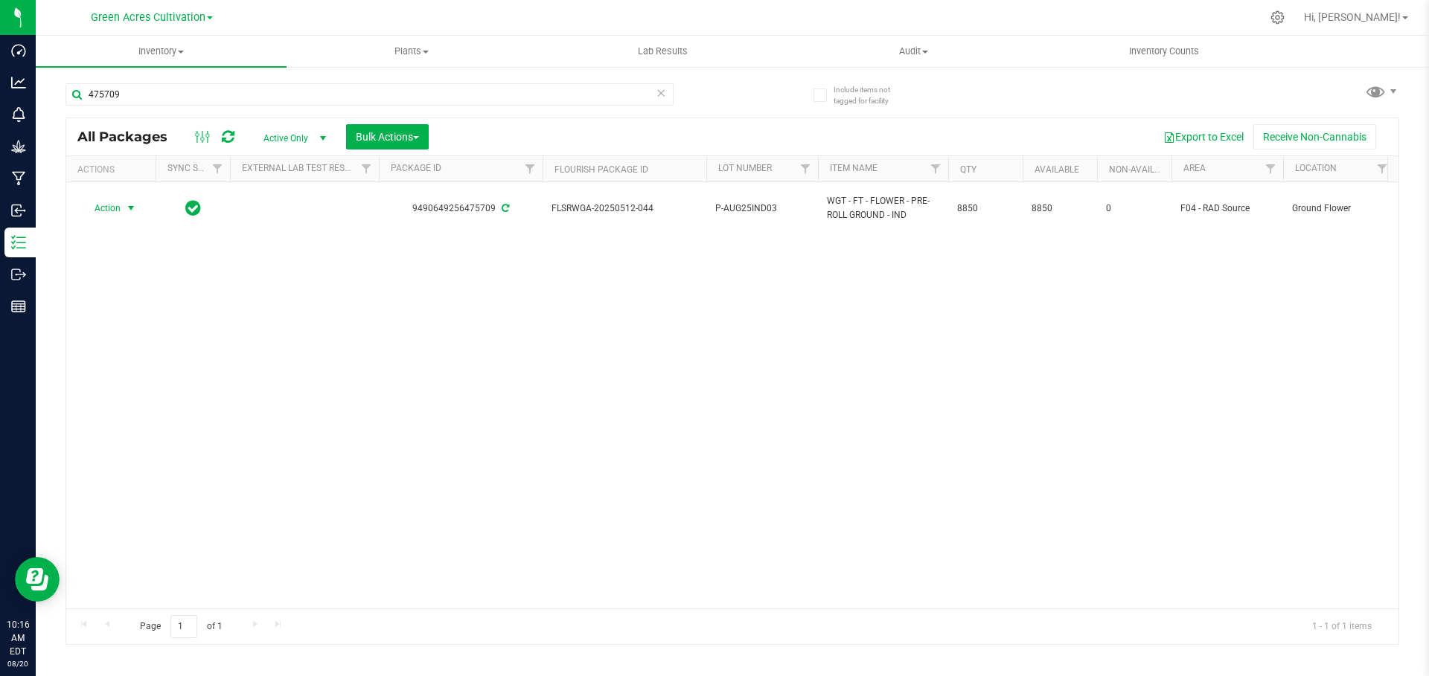
click at [590, 411] on div "Action Action Adjust qty Create package Edit attributes Global inventory Locate…" at bounding box center [732, 395] width 1332 height 426
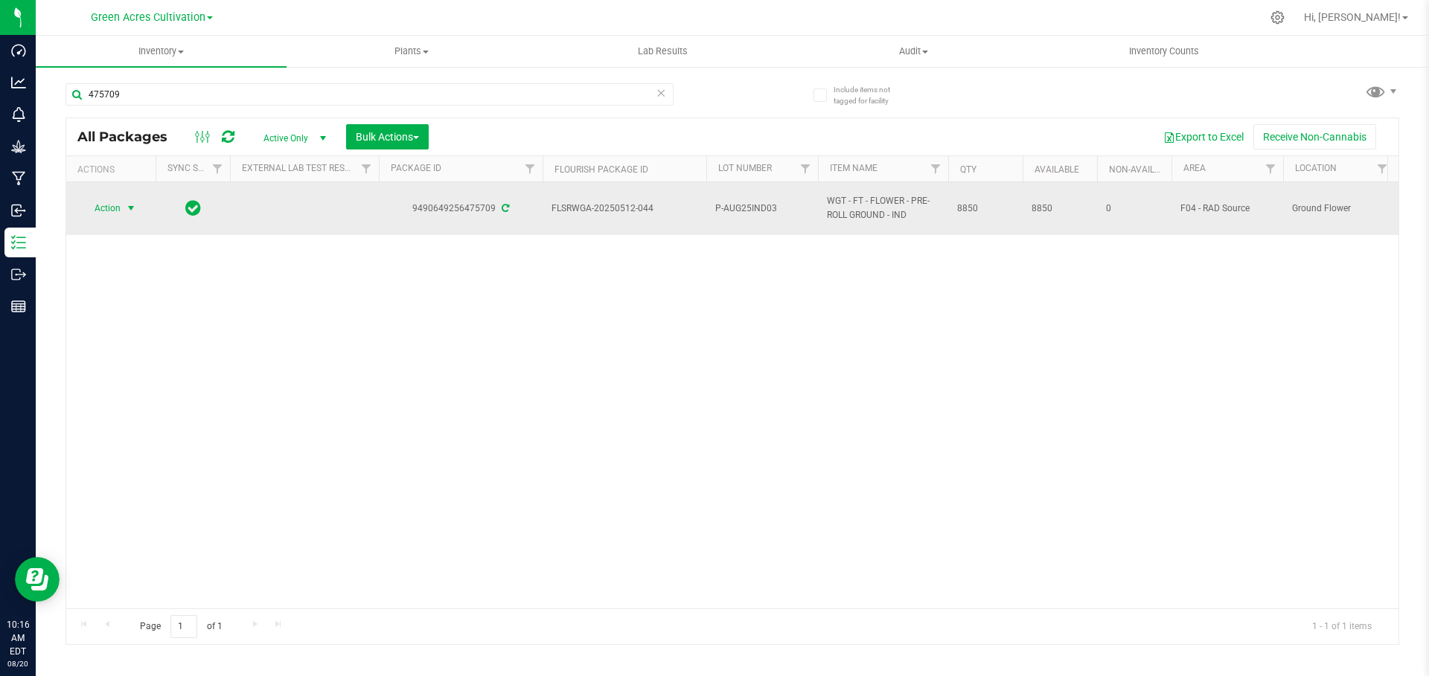
click at [122, 209] on span "select" at bounding box center [131, 208] width 19 height 21
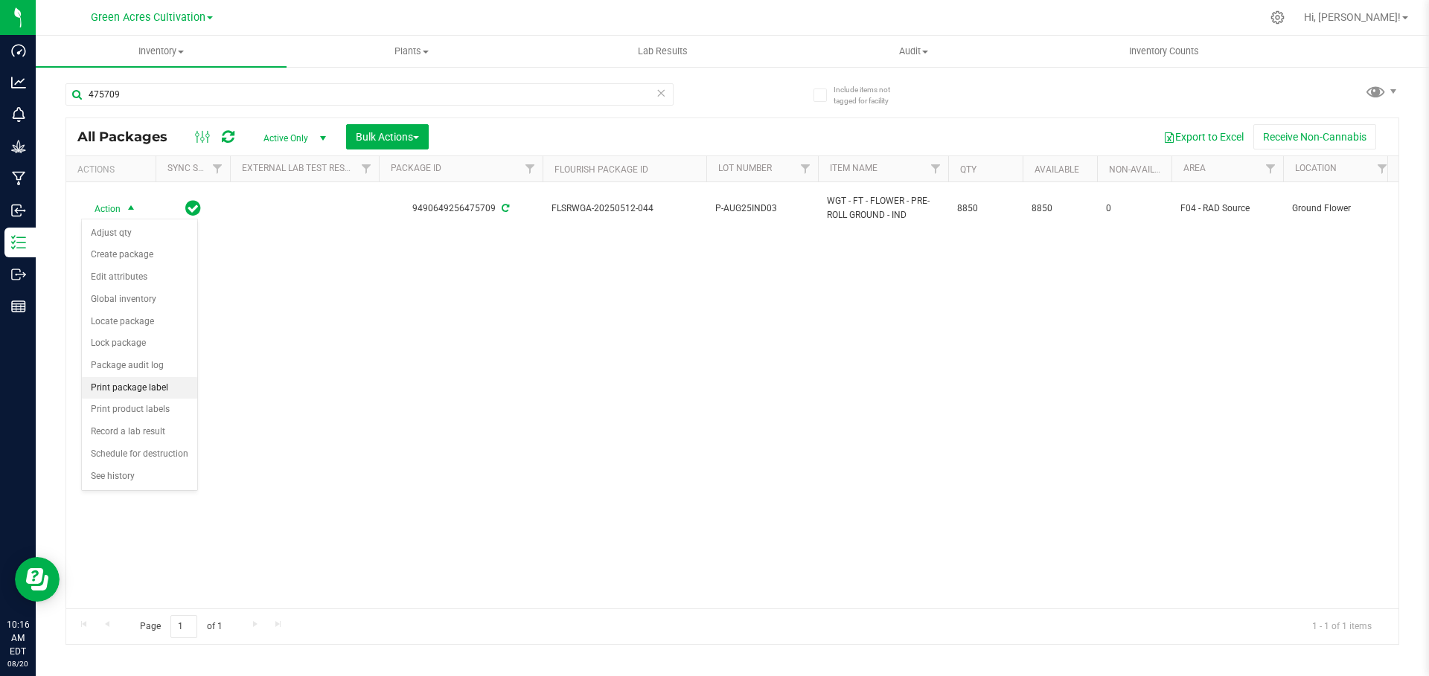
click at [129, 388] on li "Print package label" at bounding box center [139, 388] width 115 height 22
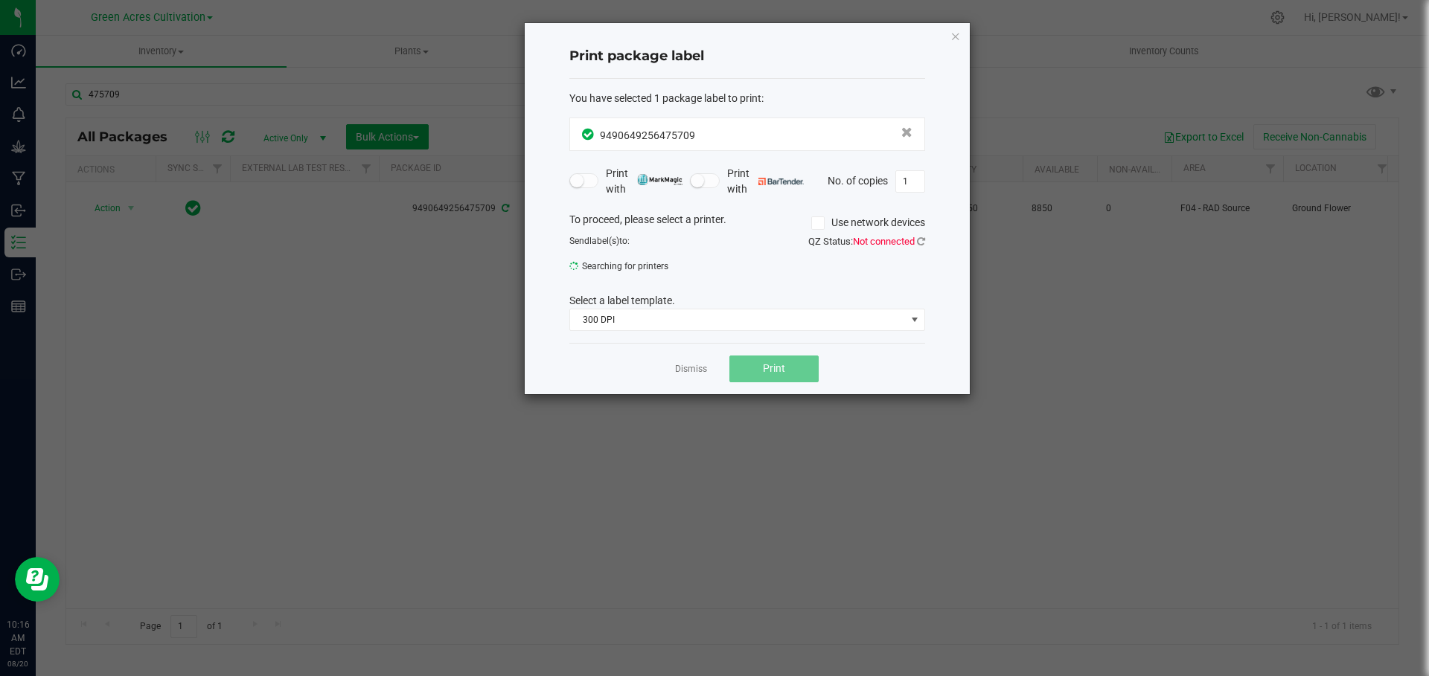
click at [816, 223] on icon at bounding box center [818, 223] width 10 height 0
click at [0, 0] on input "Use network devices" at bounding box center [0, 0] width 0 height 0
click at [816, 223] on icon at bounding box center [818, 223] width 10 height 0
click at [0, 0] on input "Use network devices" at bounding box center [0, 0] width 0 height 0
click at [952, 35] on icon "button" at bounding box center [955, 36] width 10 height 18
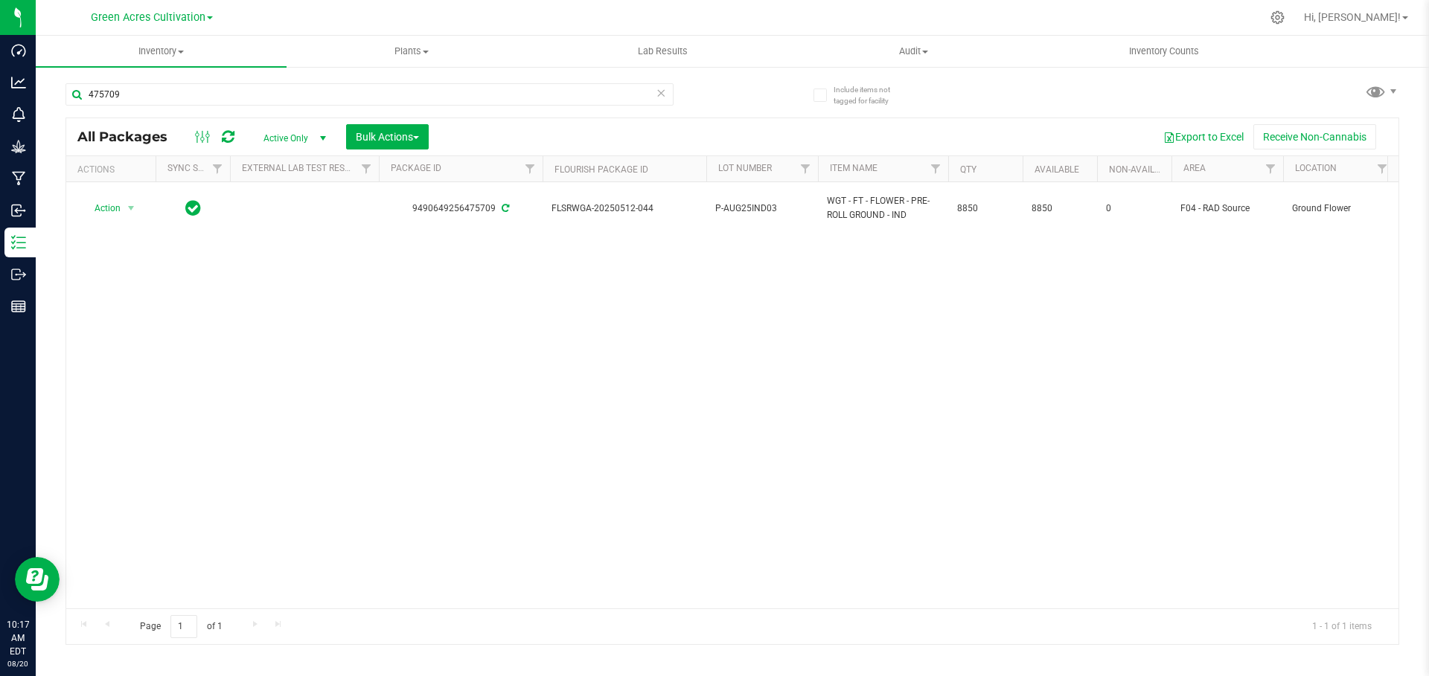
drag, startPoint x: 551, startPoint y: 431, endPoint x: 511, endPoint y: 328, distance: 110.6
click at [551, 430] on div "Action Action Adjust qty Create package Edit attributes Global inventory Locate…" at bounding box center [732, 395] width 1332 height 426
click at [1380, 17] on span "Hi, [PERSON_NAME]!" at bounding box center [1352, 17] width 97 height 12
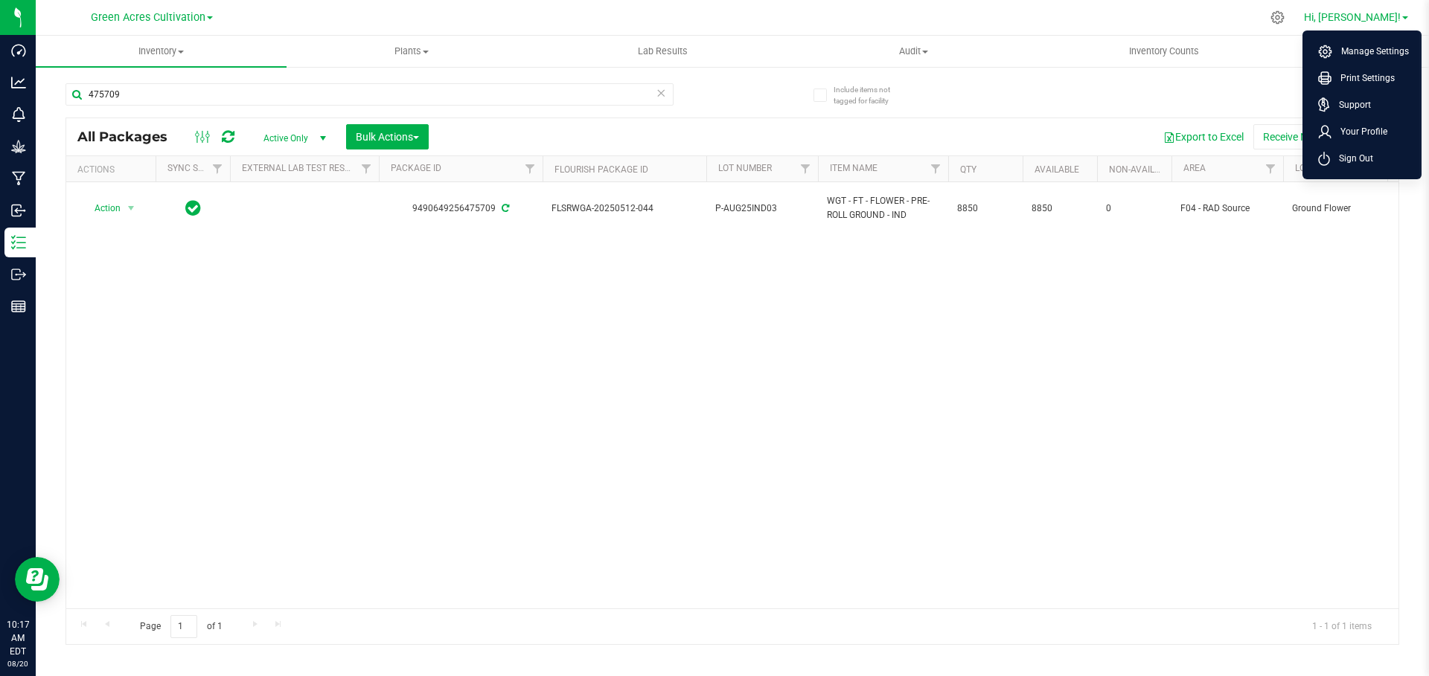
click at [1380, 17] on span "Hi, [PERSON_NAME]!" at bounding box center [1352, 17] width 97 height 12
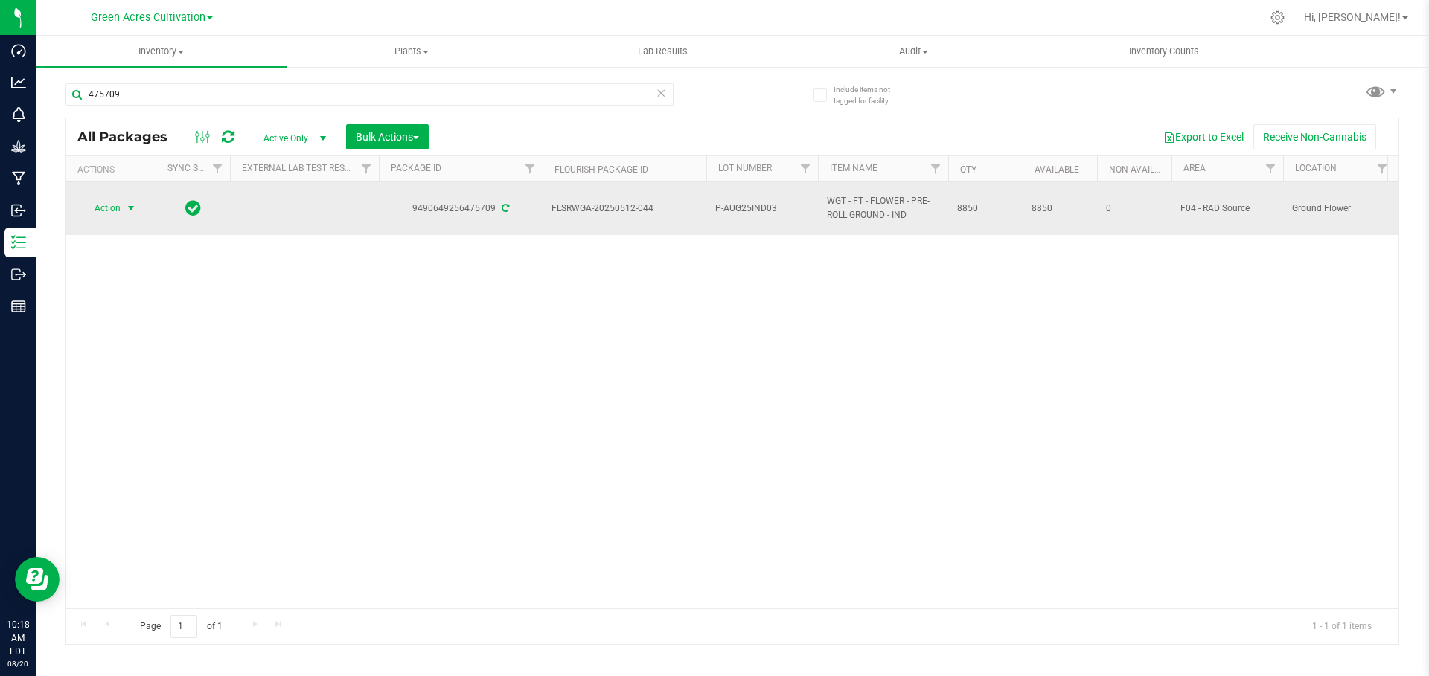
click at [114, 211] on span "Action" at bounding box center [101, 208] width 40 height 21
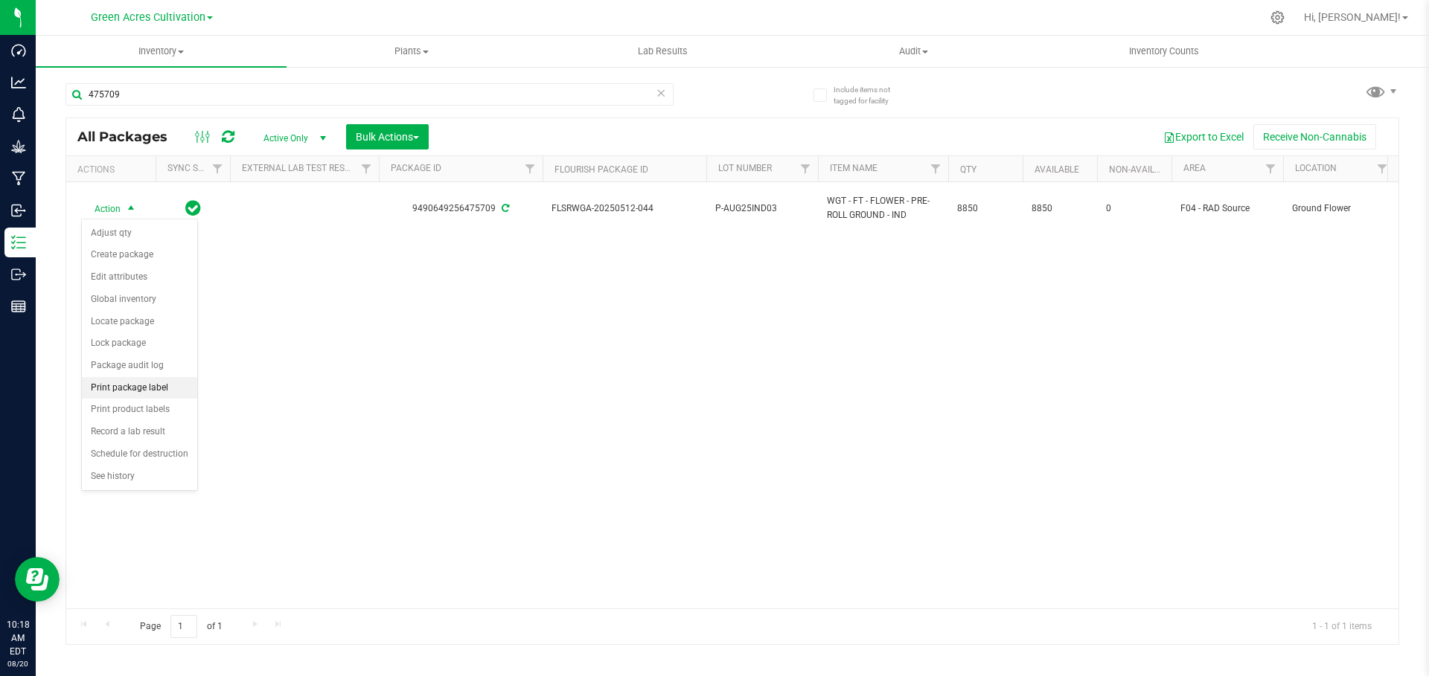
click at [138, 387] on li "Print package label" at bounding box center [139, 388] width 115 height 22
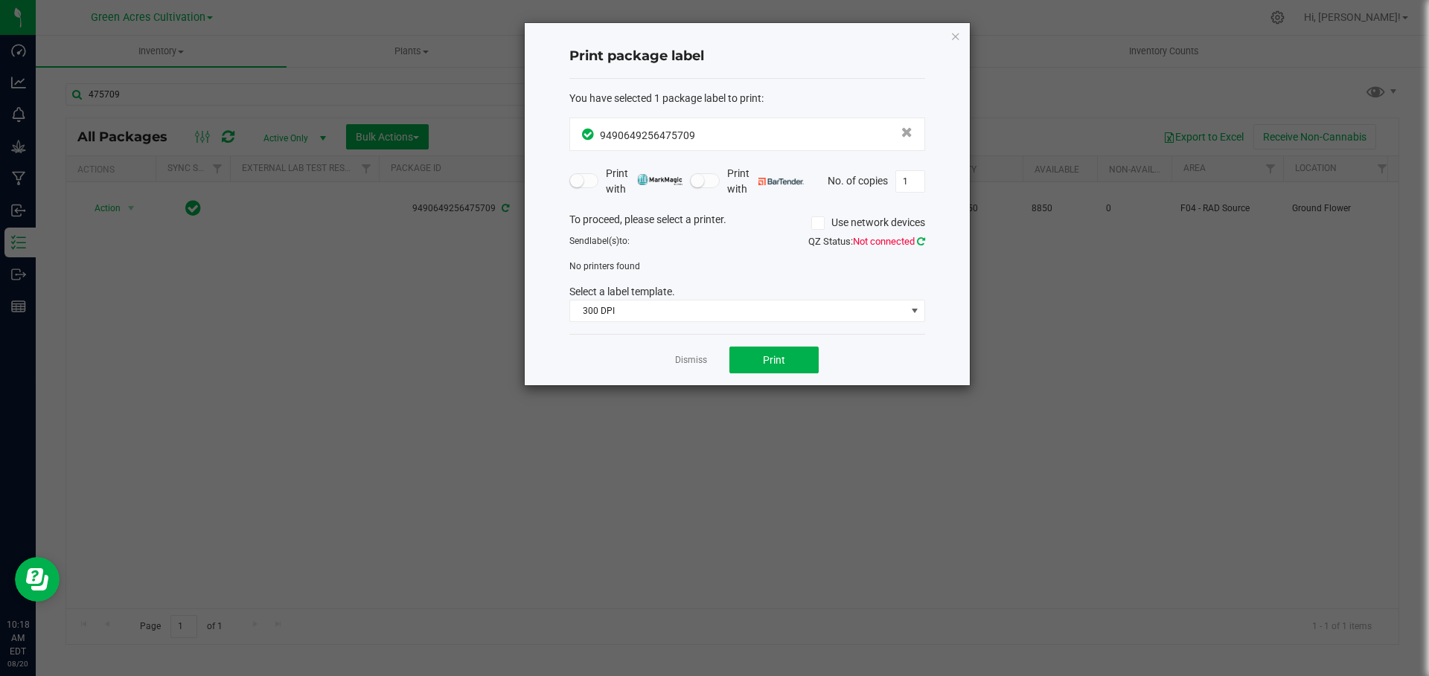
click at [918, 240] on icon at bounding box center [921, 242] width 8 height 10
click at [813, 223] on icon at bounding box center [818, 223] width 10 height 0
click at [0, 0] on input "Use network devices" at bounding box center [0, 0] width 0 height 0
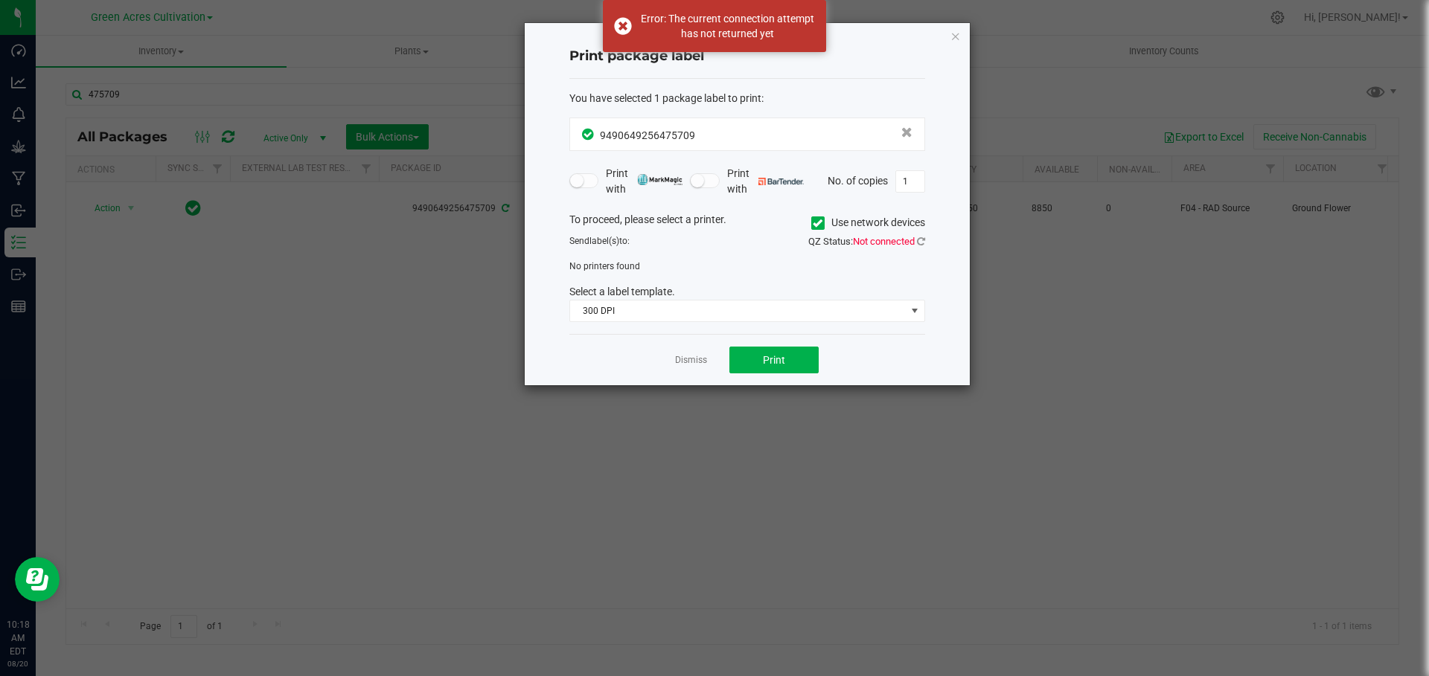
click at [813, 223] on icon at bounding box center [818, 223] width 10 height 0
click at [0, 0] on input "Use network devices" at bounding box center [0, 0] width 0 height 0
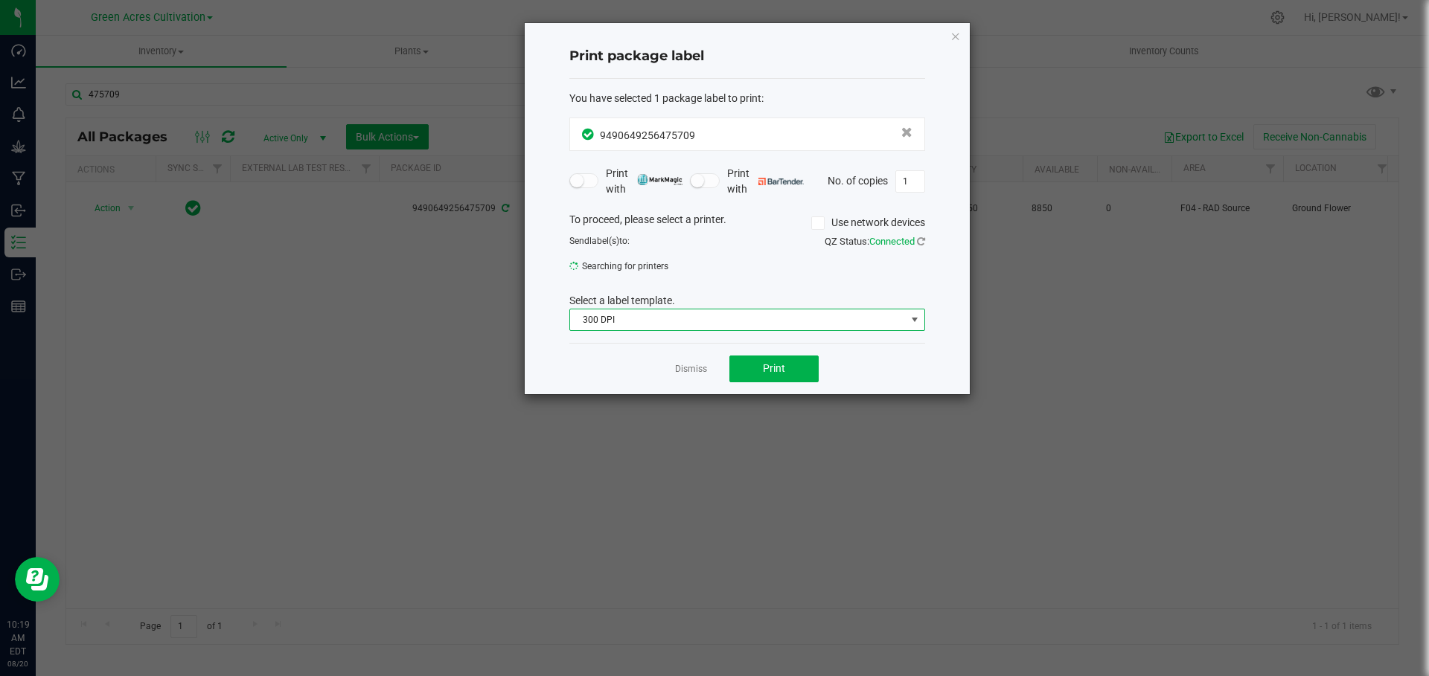
click at [667, 316] on span "300 DPI" at bounding box center [738, 320] width 336 height 21
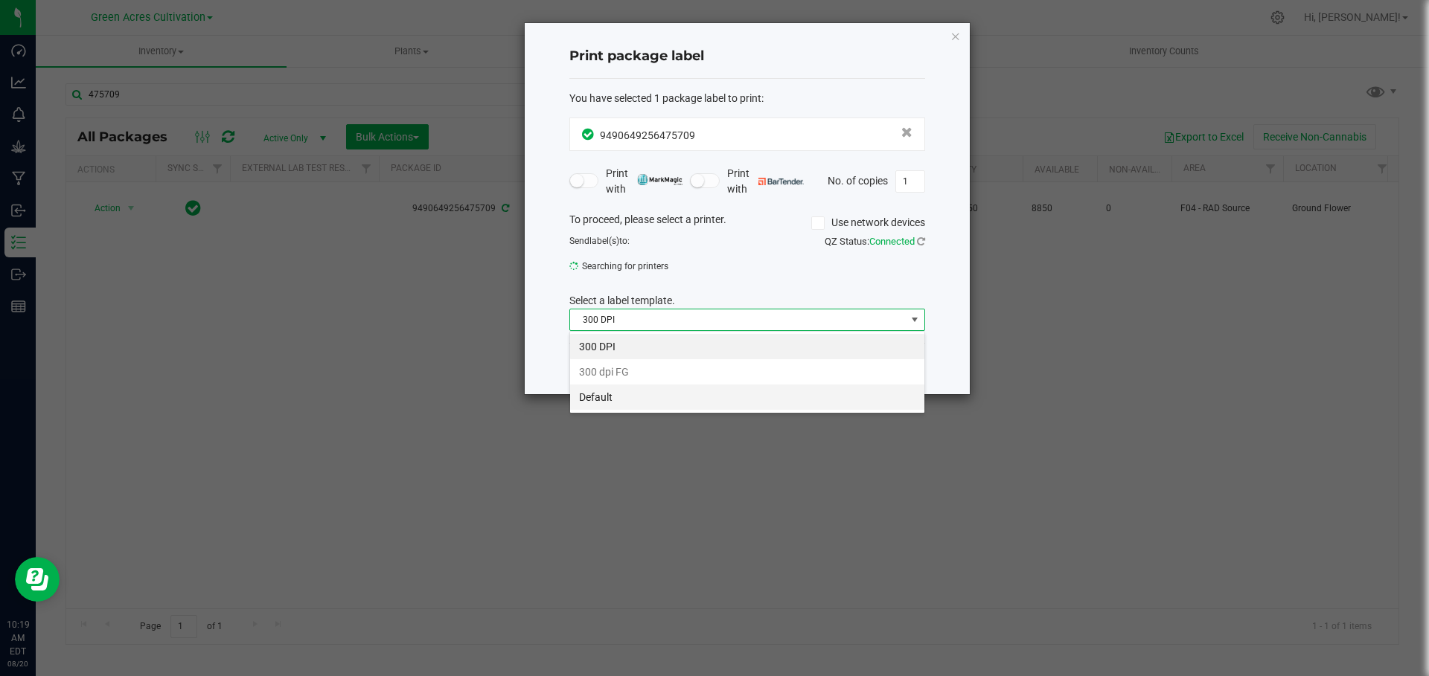
click at [622, 398] on li "Default" at bounding box center [747, 397] width 354 height 25
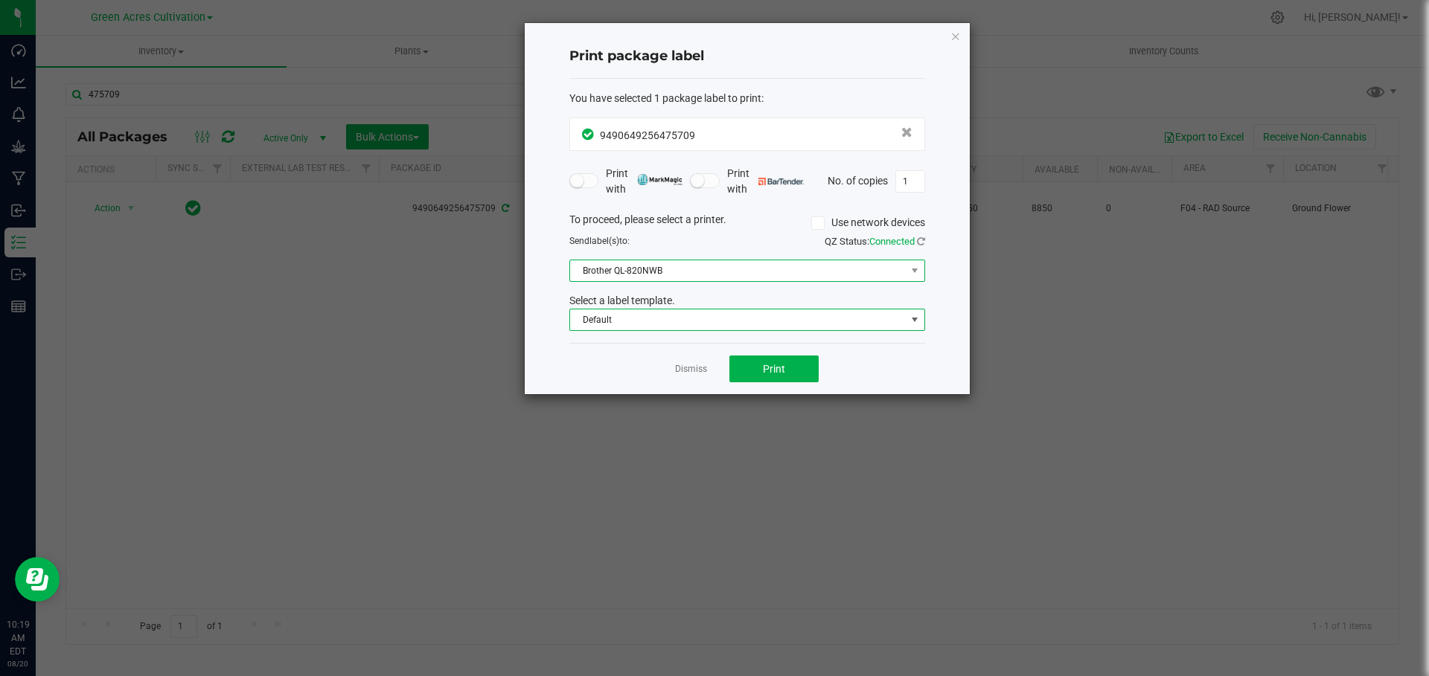
click at [682, 274] on span "Brother QL-820NWB" at bounding box center [738, 270] width 336 height 21
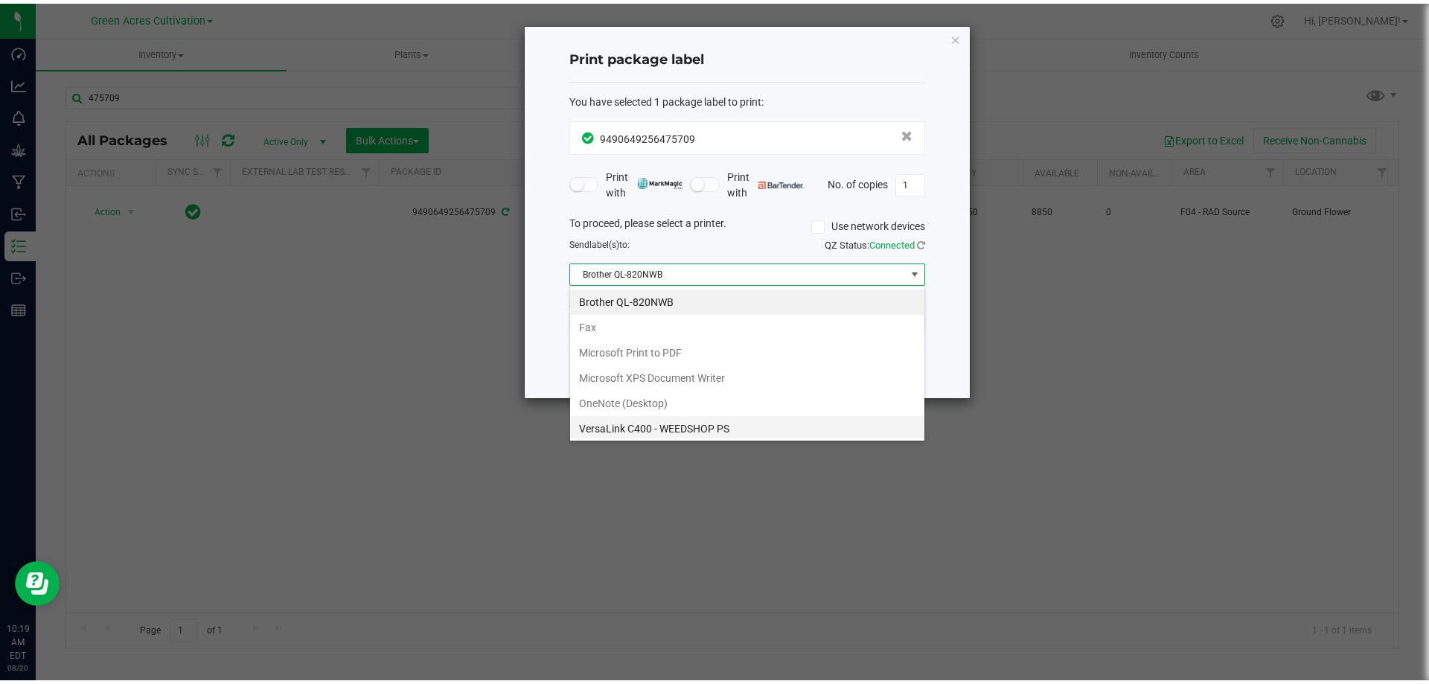
scroll to position [28, 0]
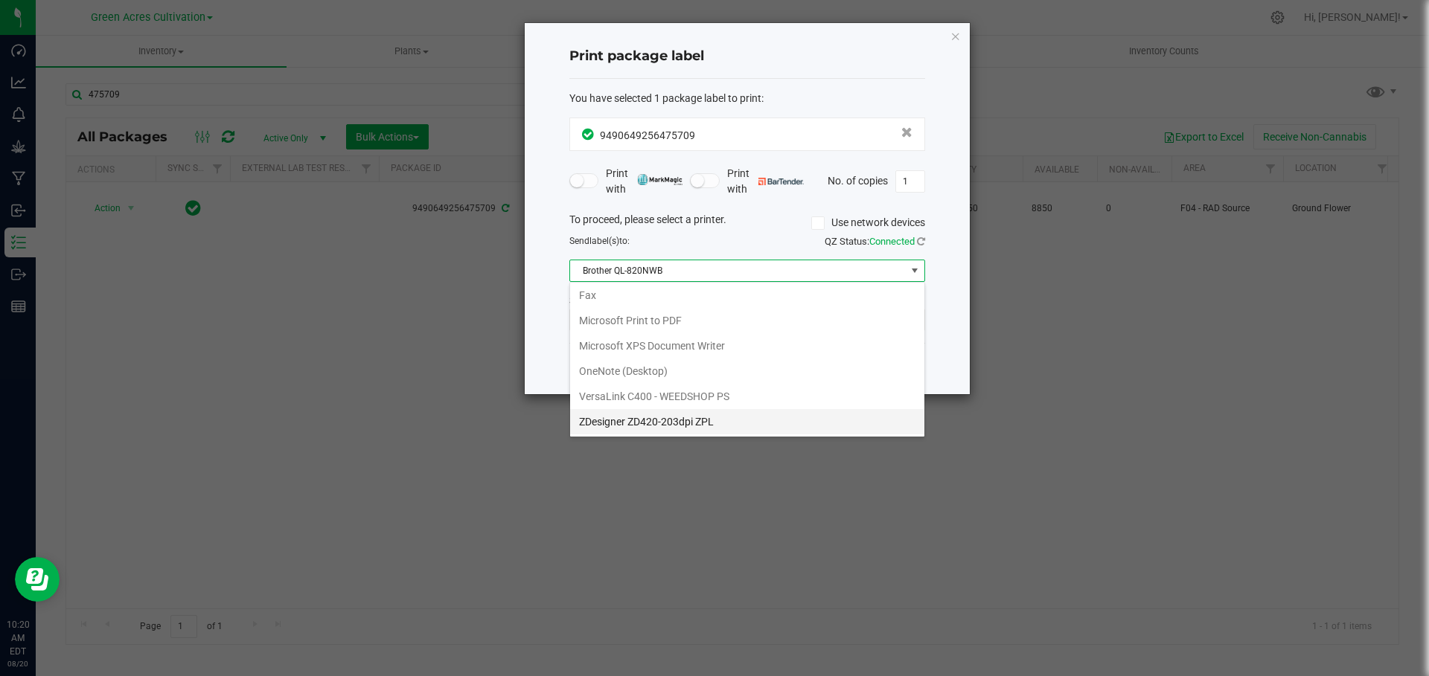
click at [697, 420] on ZPL "ZDesigner ZD420-203dpi ZPL" at bounding box center [747, 421] width 354 height 25
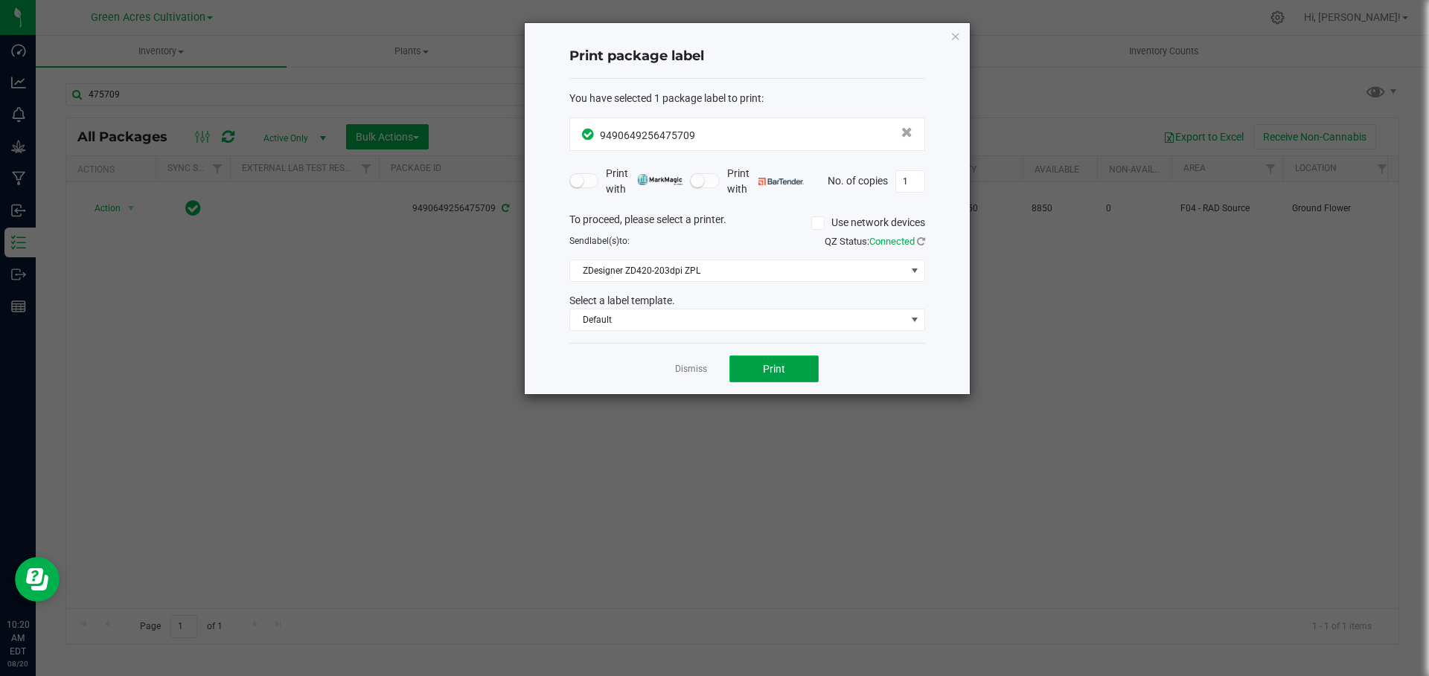
click at [776, 369] on span "Print" at bounding box center [774, 369] width 22 height 12
click at [769, 368] on span "Print" at bounding box center [774, 369] width 22 height 12
click at [959, 35] on icon "button" at bounding box center [955, 36] width 10 height 18
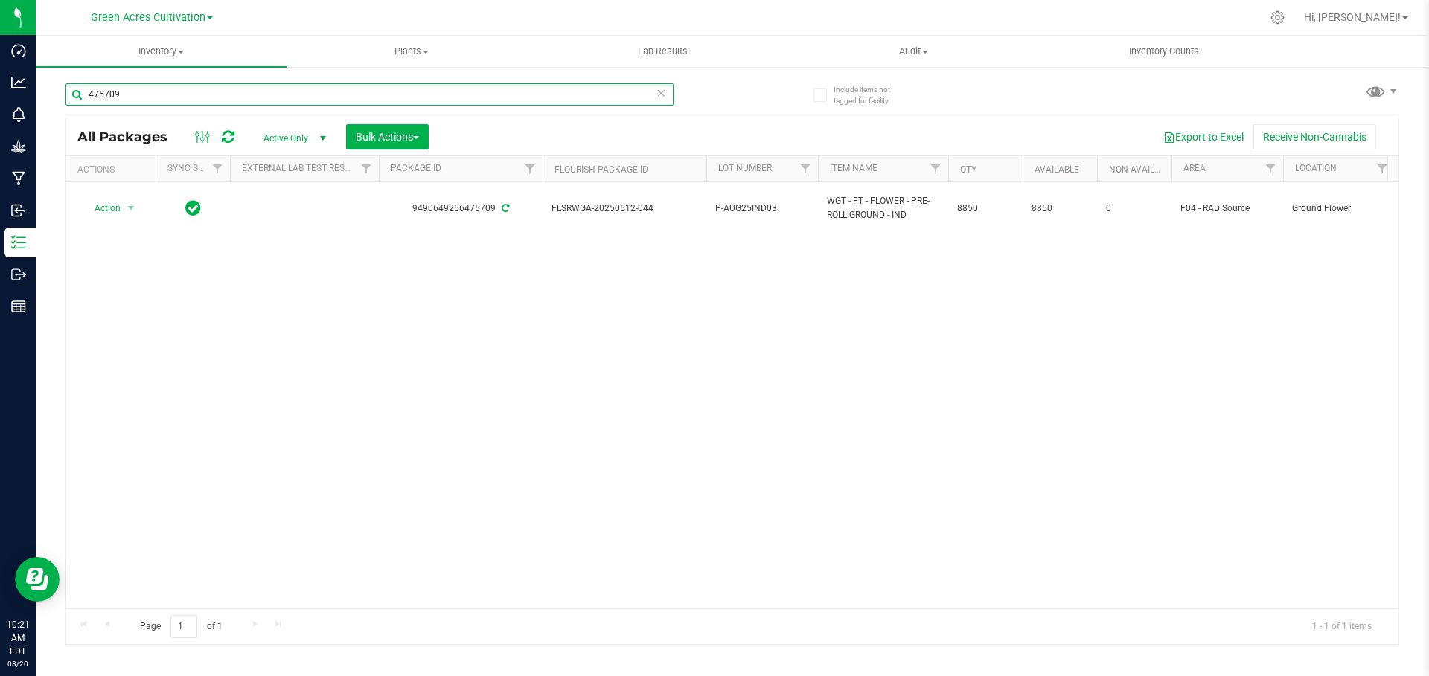
drag, startPoint x: 147, startPoint y: 100, endPoint x: 60, endPoint y: 97, distance: 87.2
click at [60, 97] on div "Include items not tagged for facility 475709 All Packages Active Only Active On…" at bounding box center [732, 292] width 1393 height 454
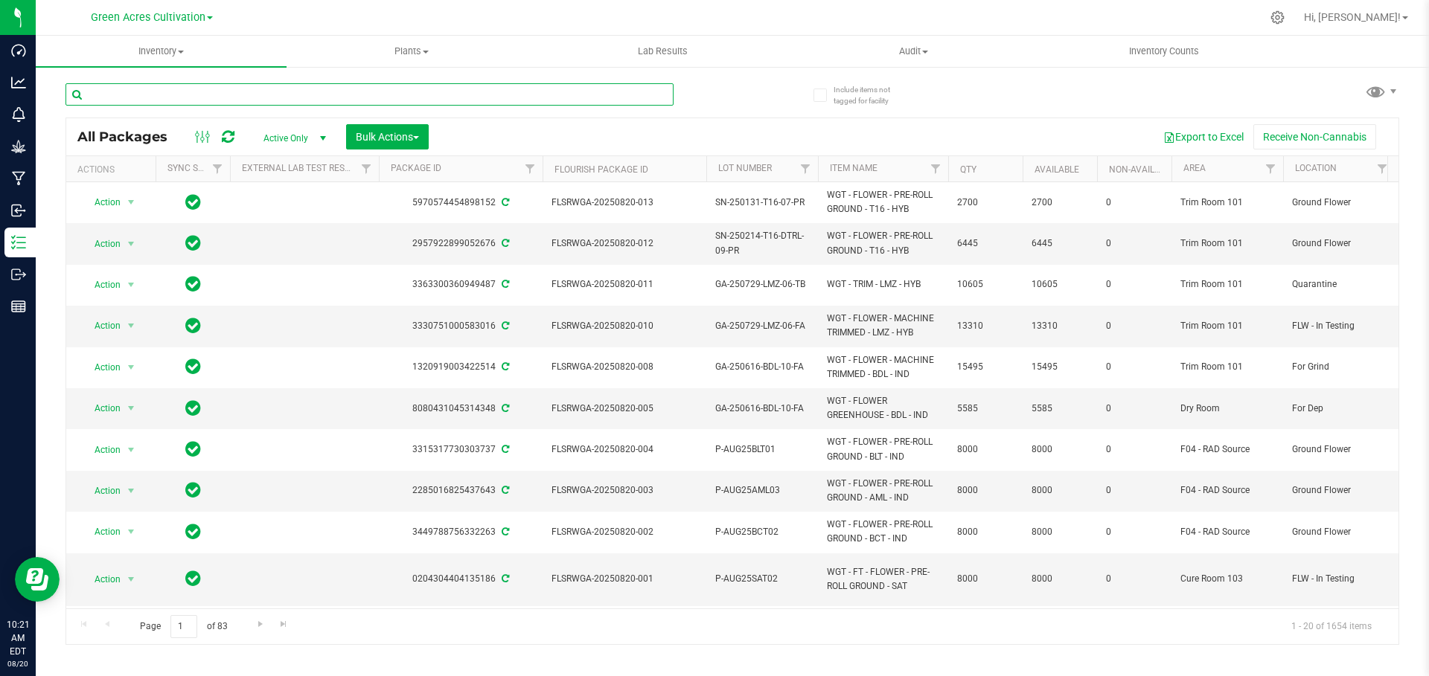
click at [145, 96] on input "text" at bounding box center [369, 94] width 608 height 22
click at [150, 96] on input "text" at bounding box center [369, 94] width 608 height 22
click at [147, 95] on input "text" at bounding box center [369, 94] width 608 height 22
click at [151, 94] on input "text" at bounding box center [369, 94] width 608 height 22
drag, startPoint x: 151, startPoint y: 94, endPoint x: 76, endPoint y: 103, distance: 75.8
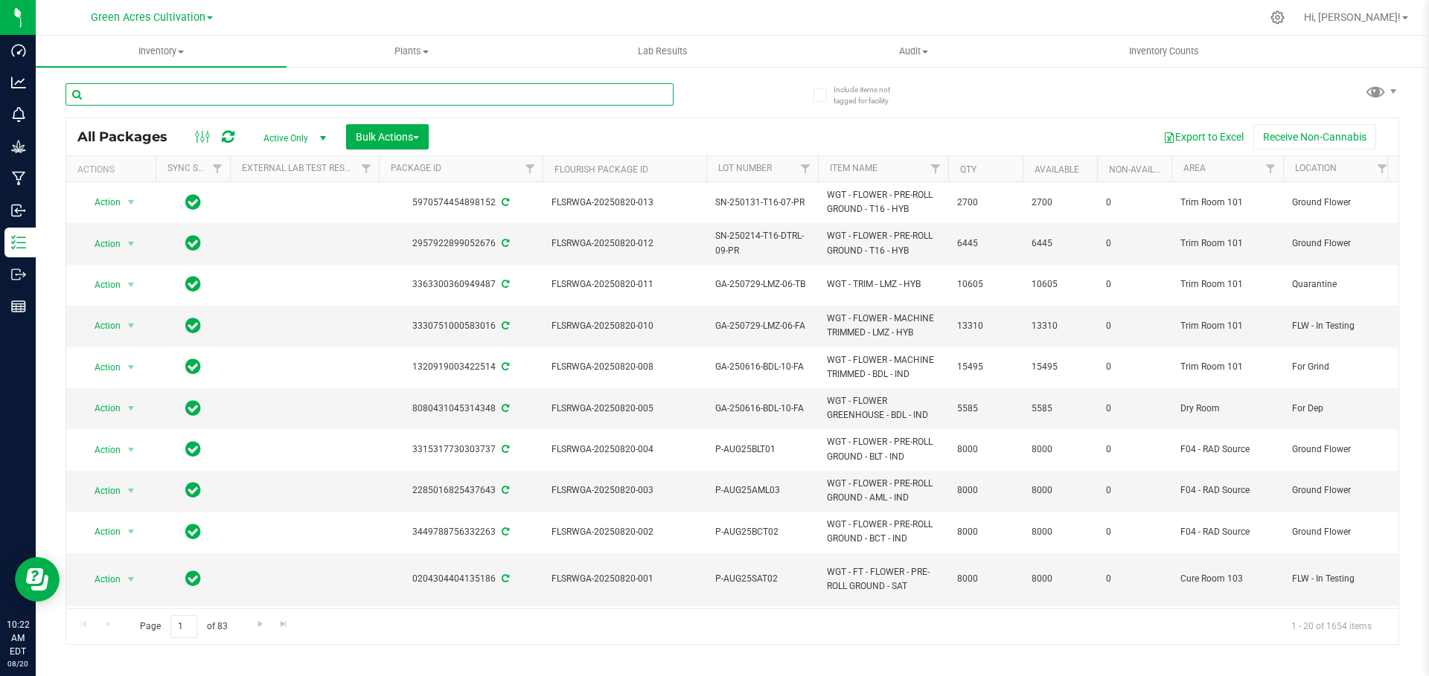
click at [76, 103] on input "text" at bounding box center [369, 94] width 608 height 22
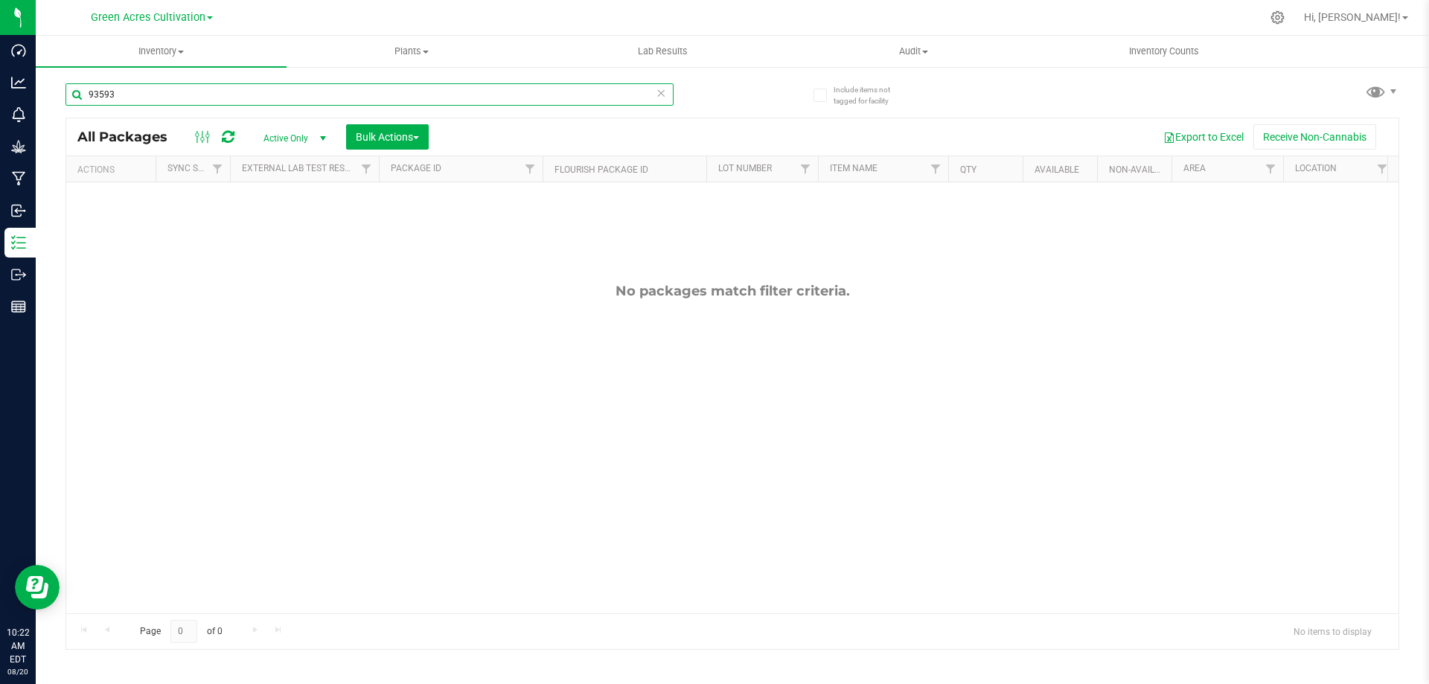
click at [104, 90] on input "93593" at bounding box center [369, 94] width 608 height 22
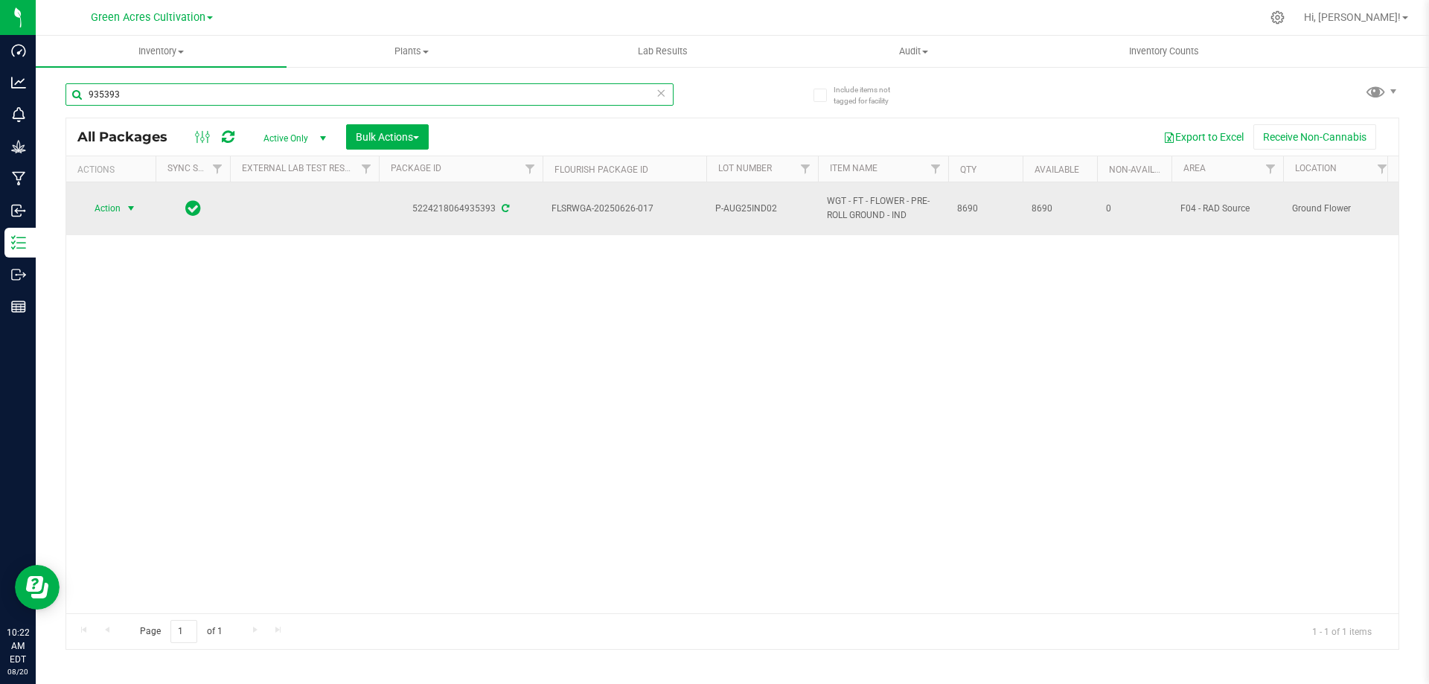
type input "935393"
click at [117, 209] on span "Action" at bounding box center [101, 208] width 40 height 21
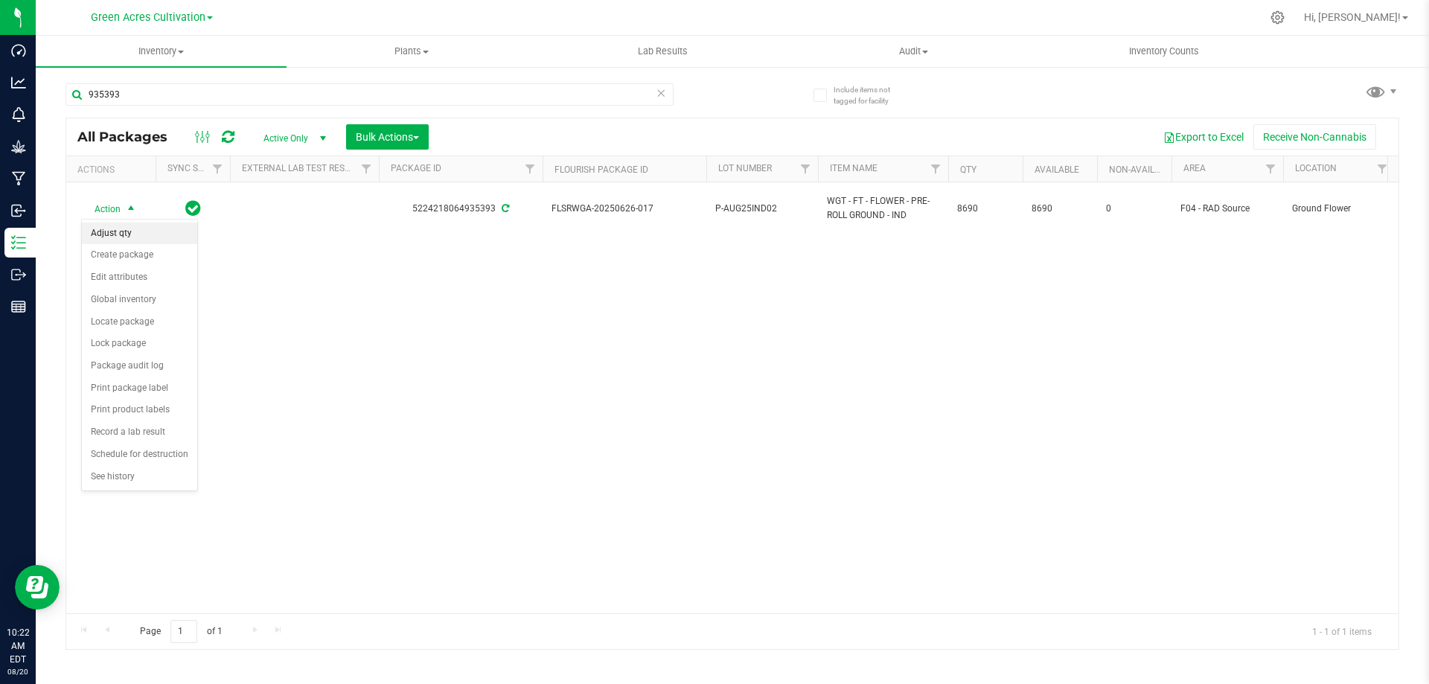
click at [117, 231] on li "Adjust qty" at bounding box center [139, 234] width 115 height 22
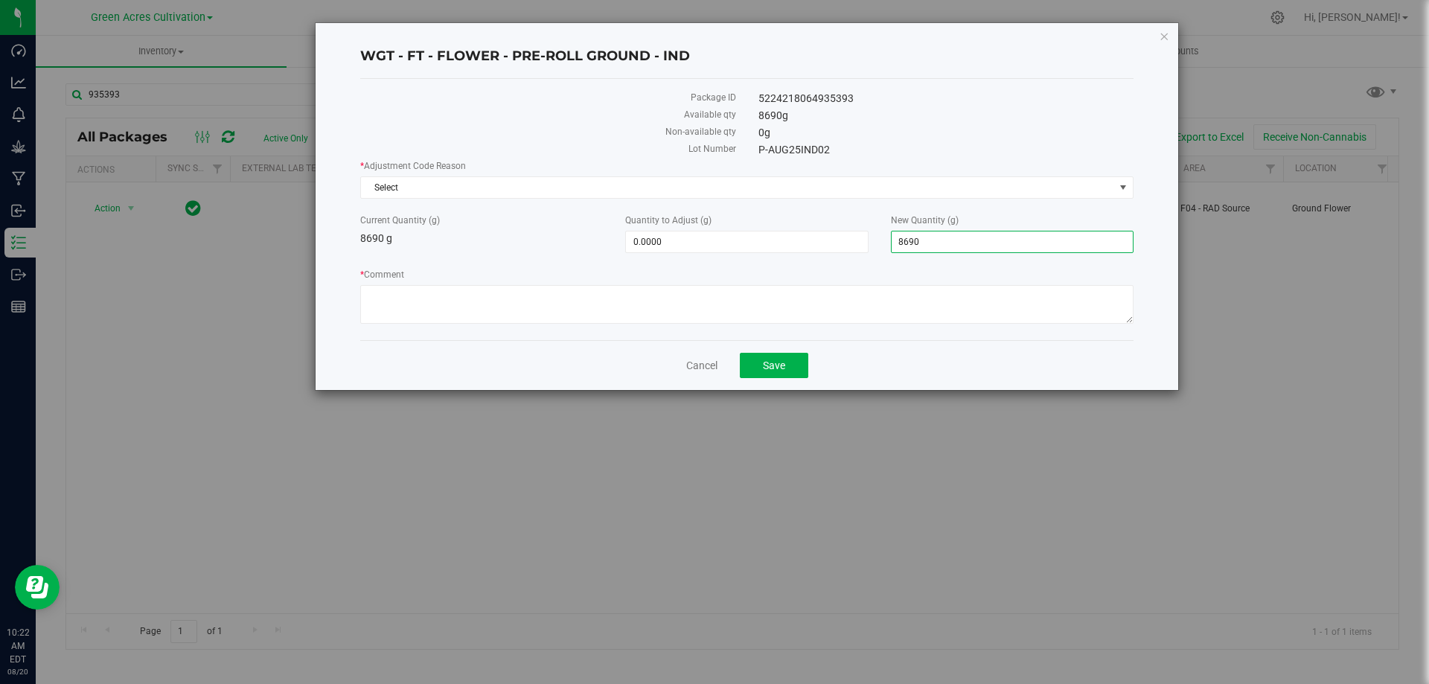
drag, startPoint x: 970, startPoint y: 242, endPoint x: 843, endPoint y: 273, distance: 131.0
click at [843, 273] on div "* Adjustment Code Reason Select Select Depleted Inventory Audit Mistake Moistur…" at bounding box center [746, 243] width 773 height 169
type input "8155"
type input "-535.0000"
type input "8,155.0000"
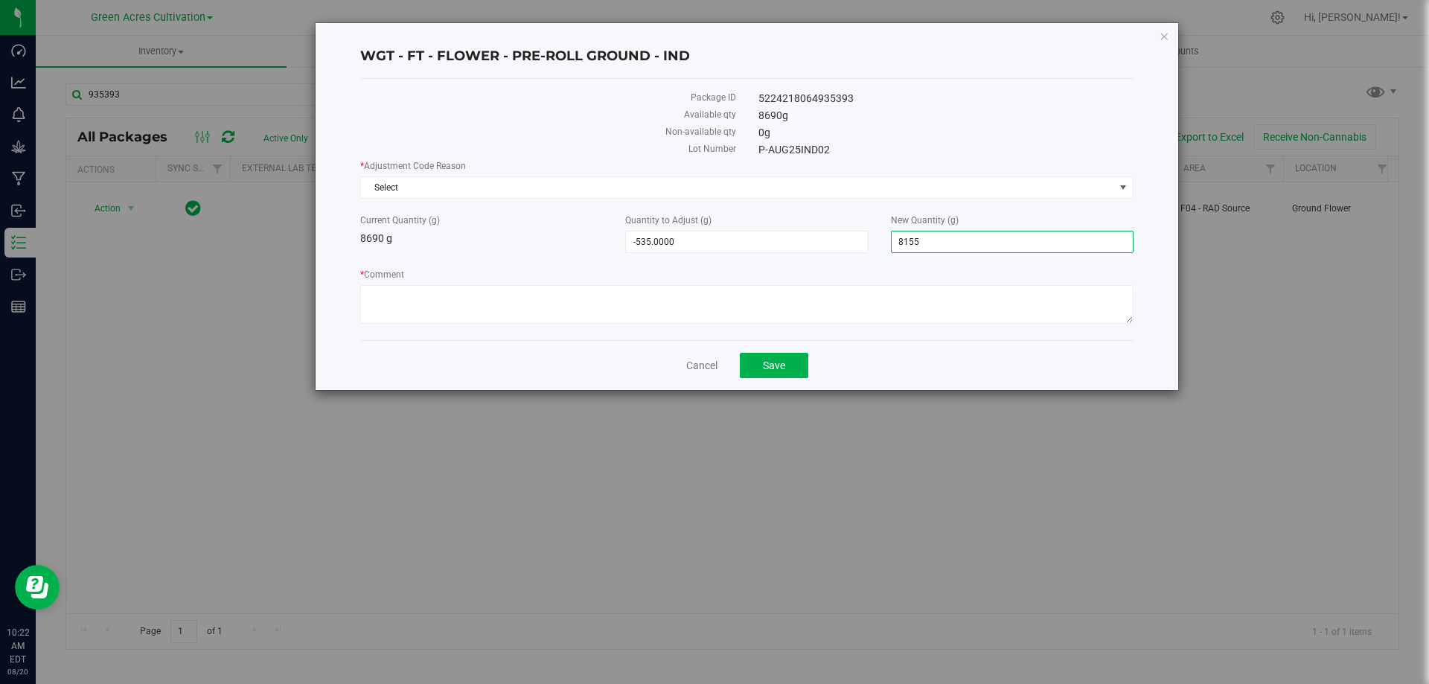
click at [828, 205] on div "* Adjustment Code Reason Select Select Depleted Inventory Audit Mistake Moistur…" at bounding box center [746, 243] width 773 height 169
click at [659, 189] on span "Select" at bounding box center [737, 187] width 753 height 21
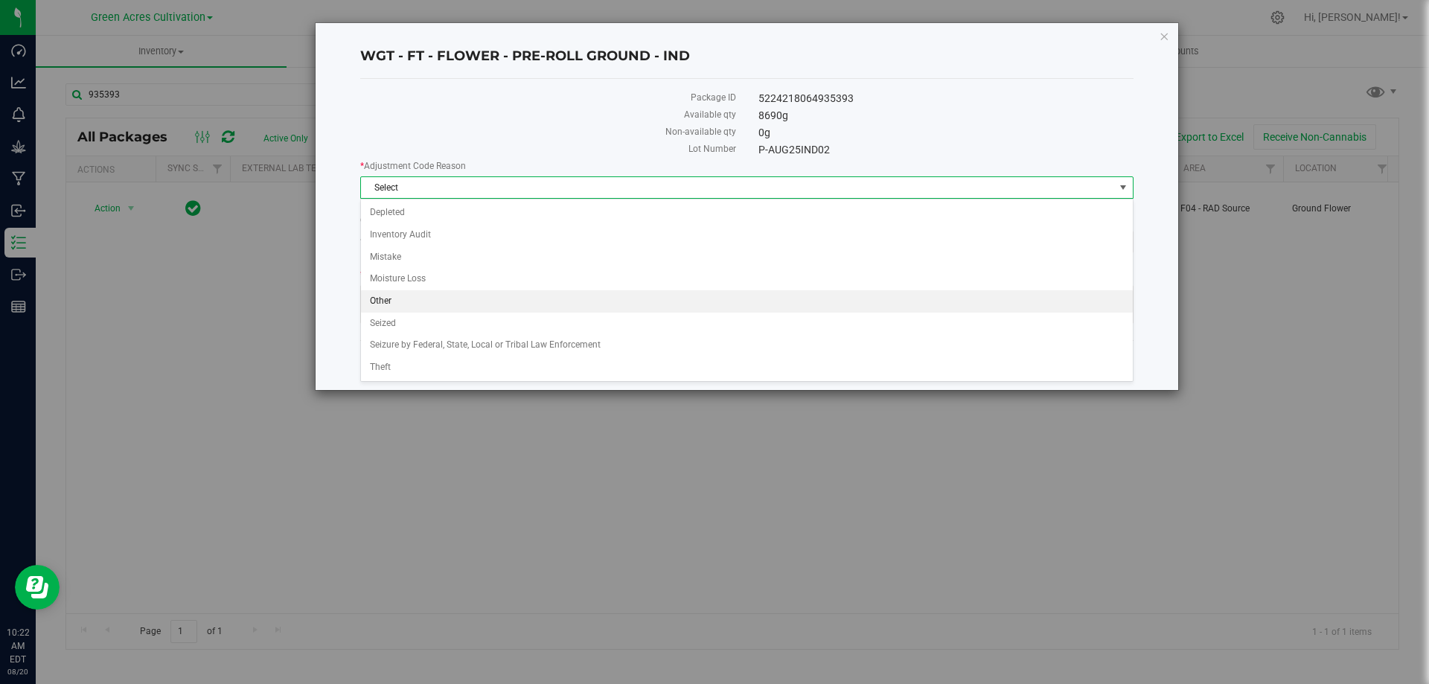
click at [464, 303] on li "Other" at bounding box center [747, 301] width 772 height 22
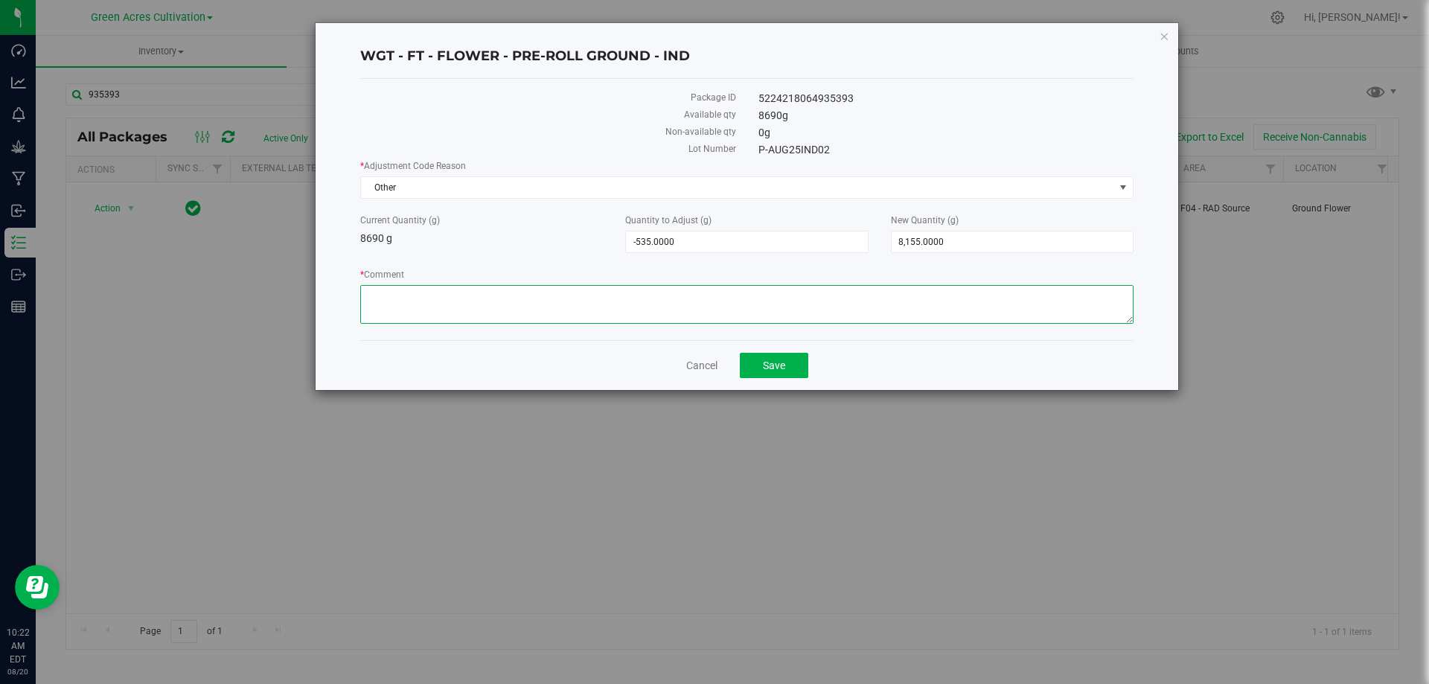
click at [462, 289] on textarea "* Comment" at bounding box center [746, 304] width 773 height 39
type textarea "e"
type textarea "went through freeze dryer"
click at [764, 359] on span "Save" at bounding box center [774, 365] width 22 height 12
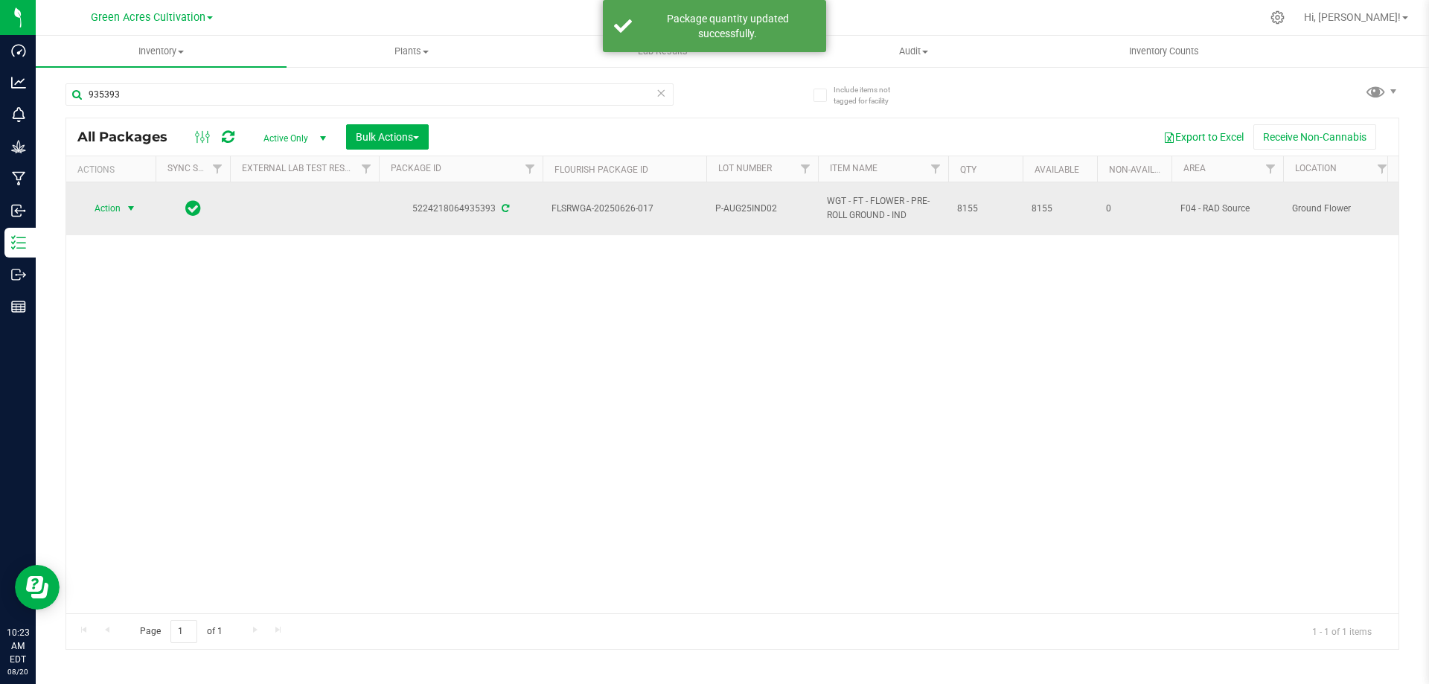
click at [117, 211] on span "Action" at bounding box center [101, 208] width 40 height 21
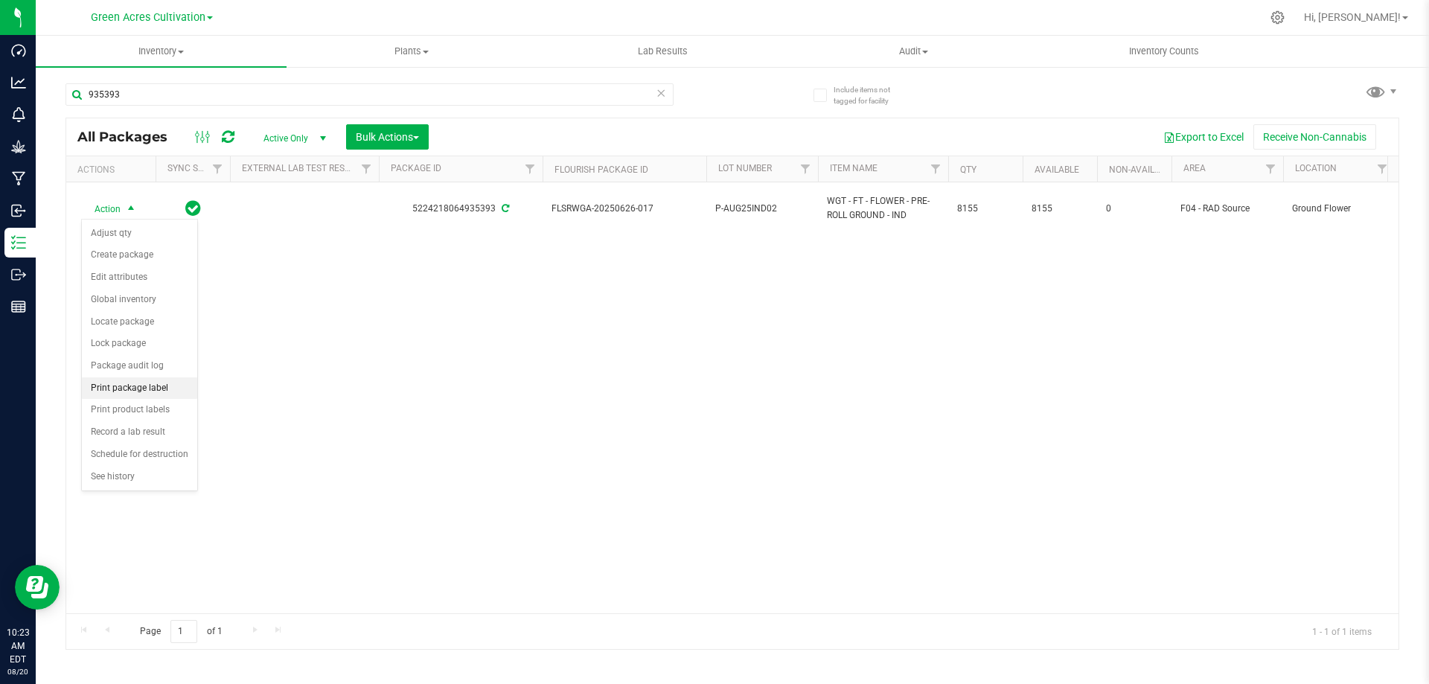
click at [154, 383] on li "Print package label" at bounding box center [139, 388] width 115 height 22
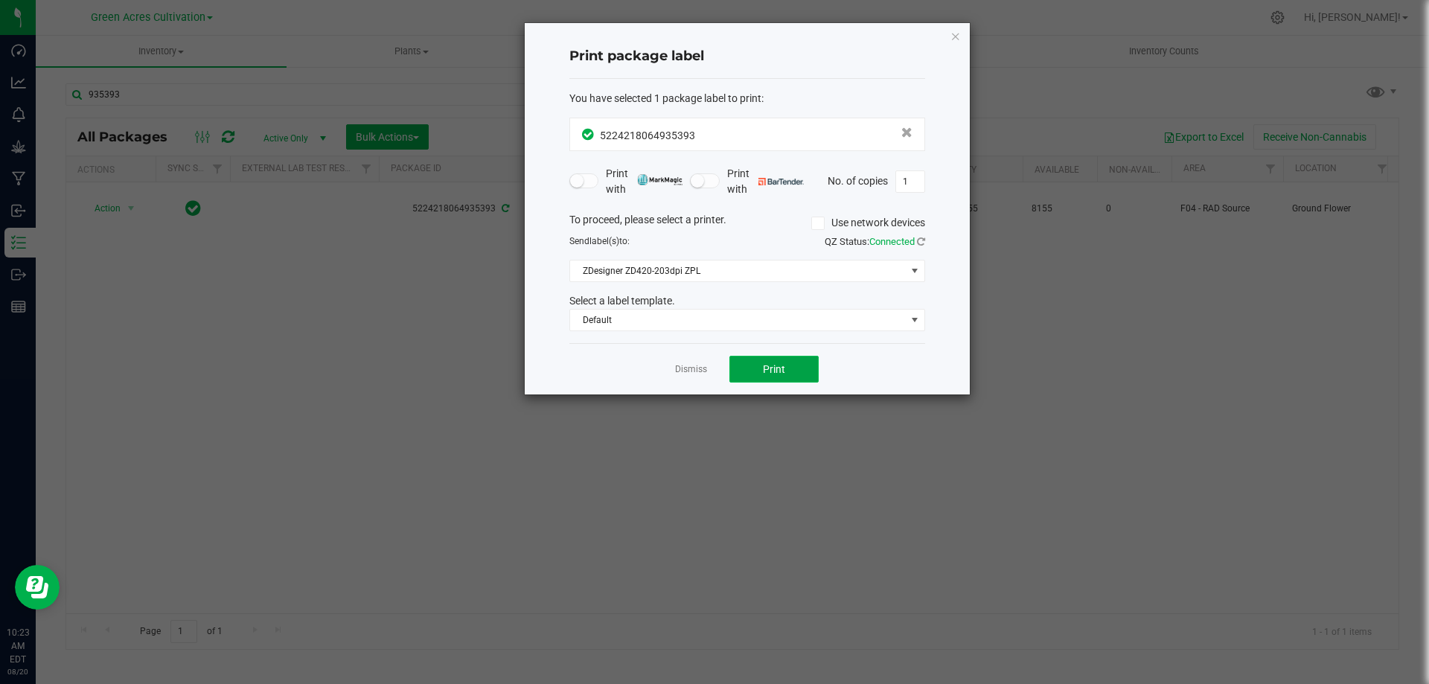
click at [796, 366] on button "Print" at bounding box center [773, 369] width 89 height 27
click at [947, 40] on div "Print package label You have selected 1 package label to print : 52242180649353…" at bounding box center [747, 208] width 445 height 371
click at [953, 32] on icon "button" at bounding box center [955, 36] width 10 height 18
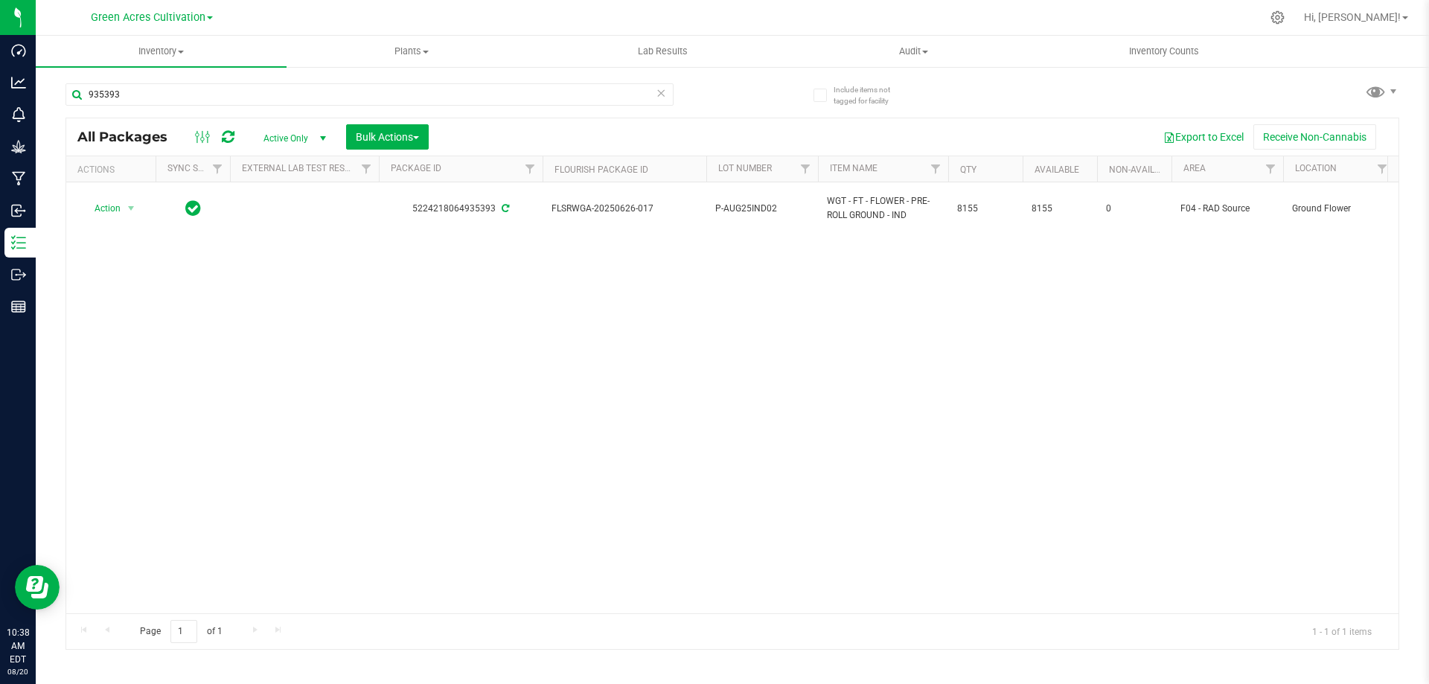
click at [1360, 7] on div "Hi, [PERSON_NAME]! Manage Settings Print Settings Support Your Profile Sign Out" at bounding box center [1356, 17] width 116 height 26
click at [1370, 14] on span "Hi, [PERSON_NAME]!" at bounding box center [1352, 17] width 97 height 12
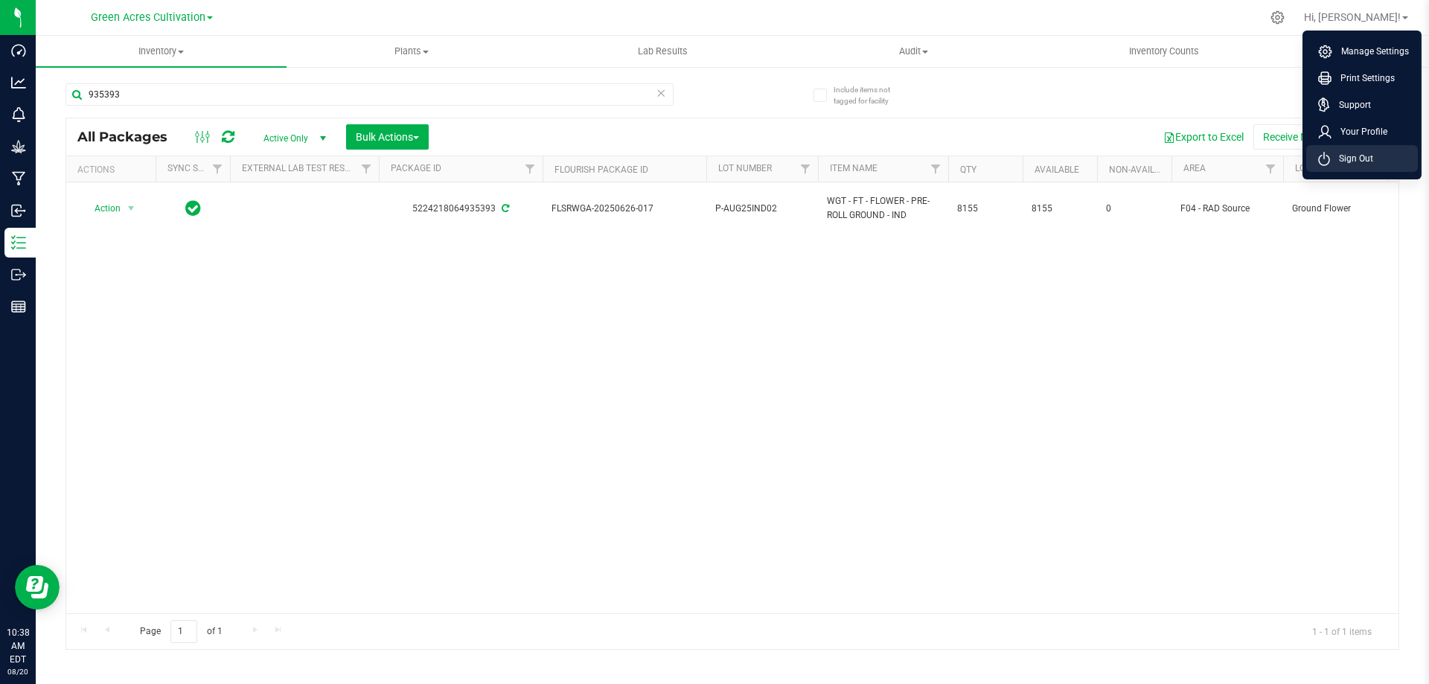
click at [1385, 162] on li "Sign Out" at bounding box center [1362, 158] width 112 height 27
